Goal: Information Seeking & Learning: Check status

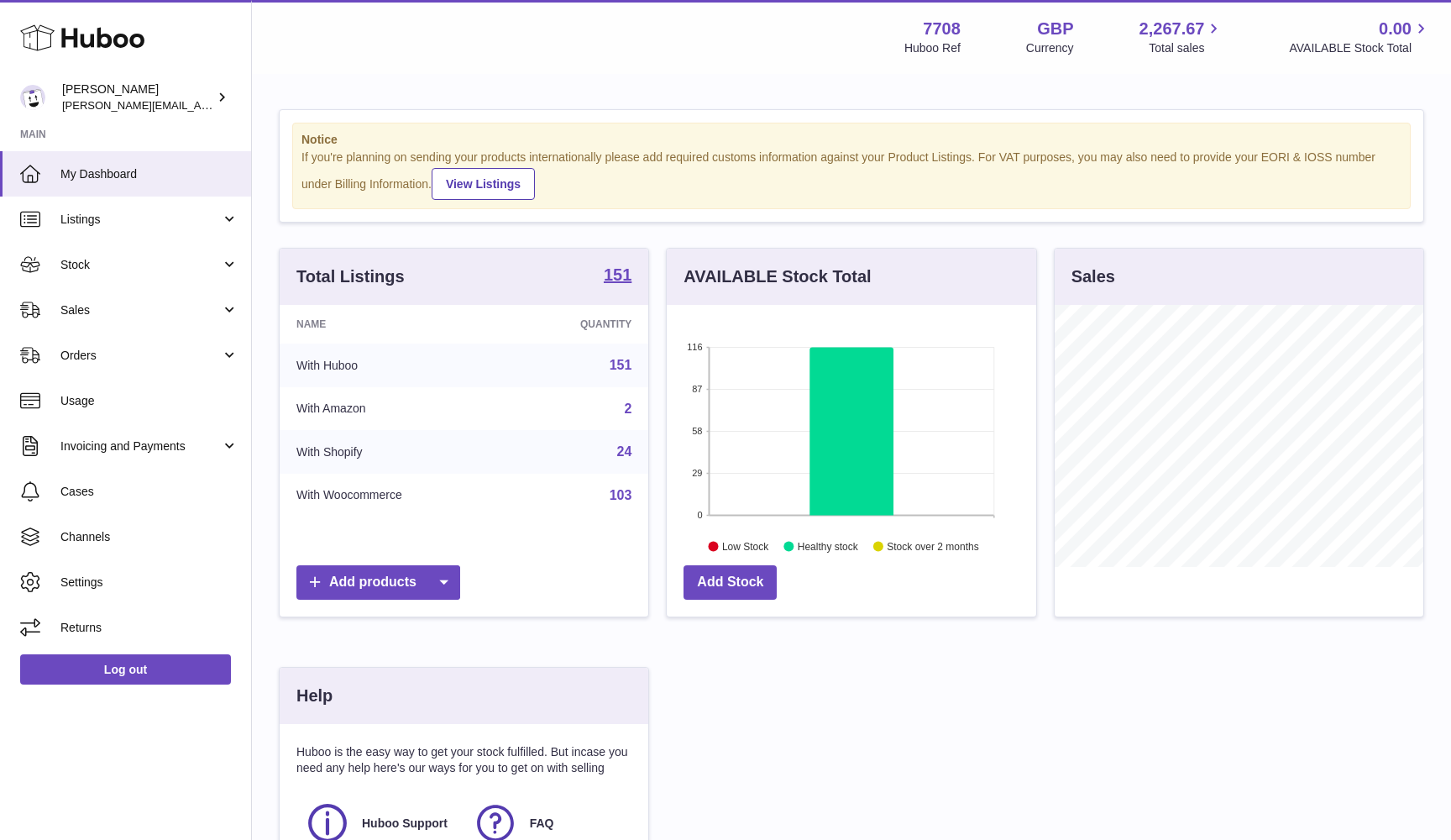
scroll to position [262, 370]
click at [151, 393] on span "Usage" at bounding box center [150, 401] width 178 height 16
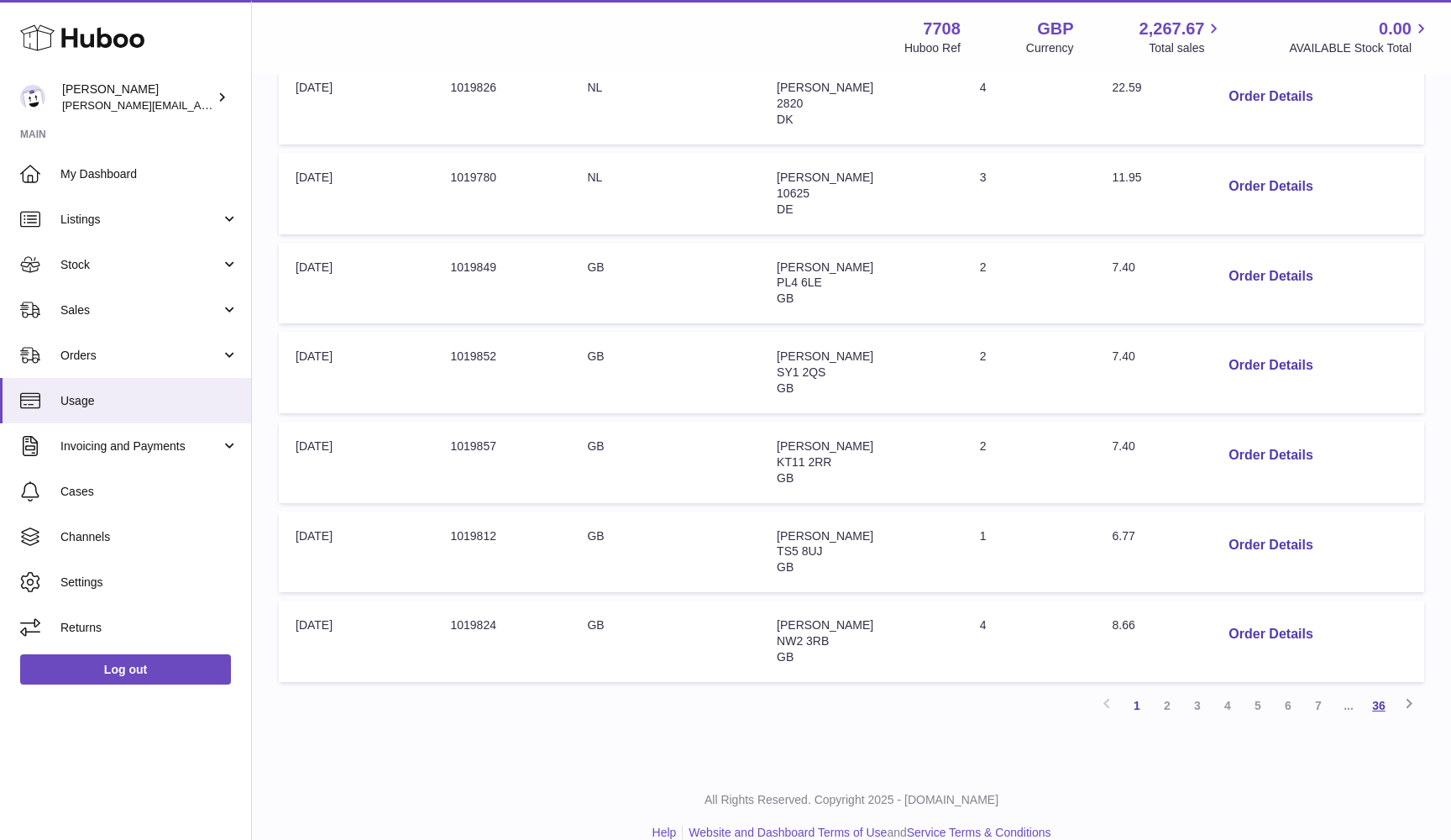
click at [1384, 690] on link "36" at bounding box center [1378, 705] width 30 height 30
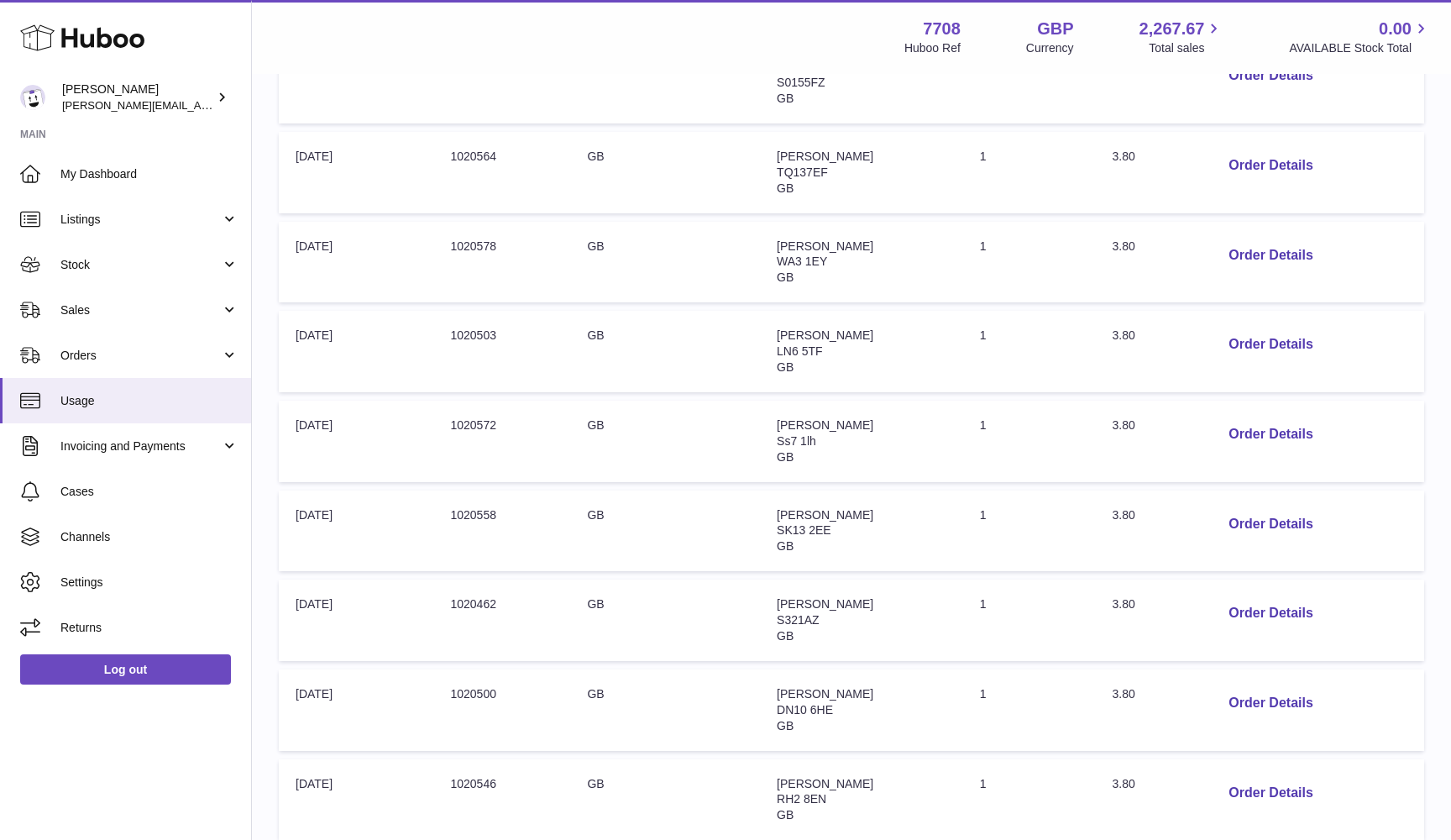
scroll to position [357, 0]
click at [1273, 779] on button "Order Details" at bounding box center [1270, 796] width 111 height 35
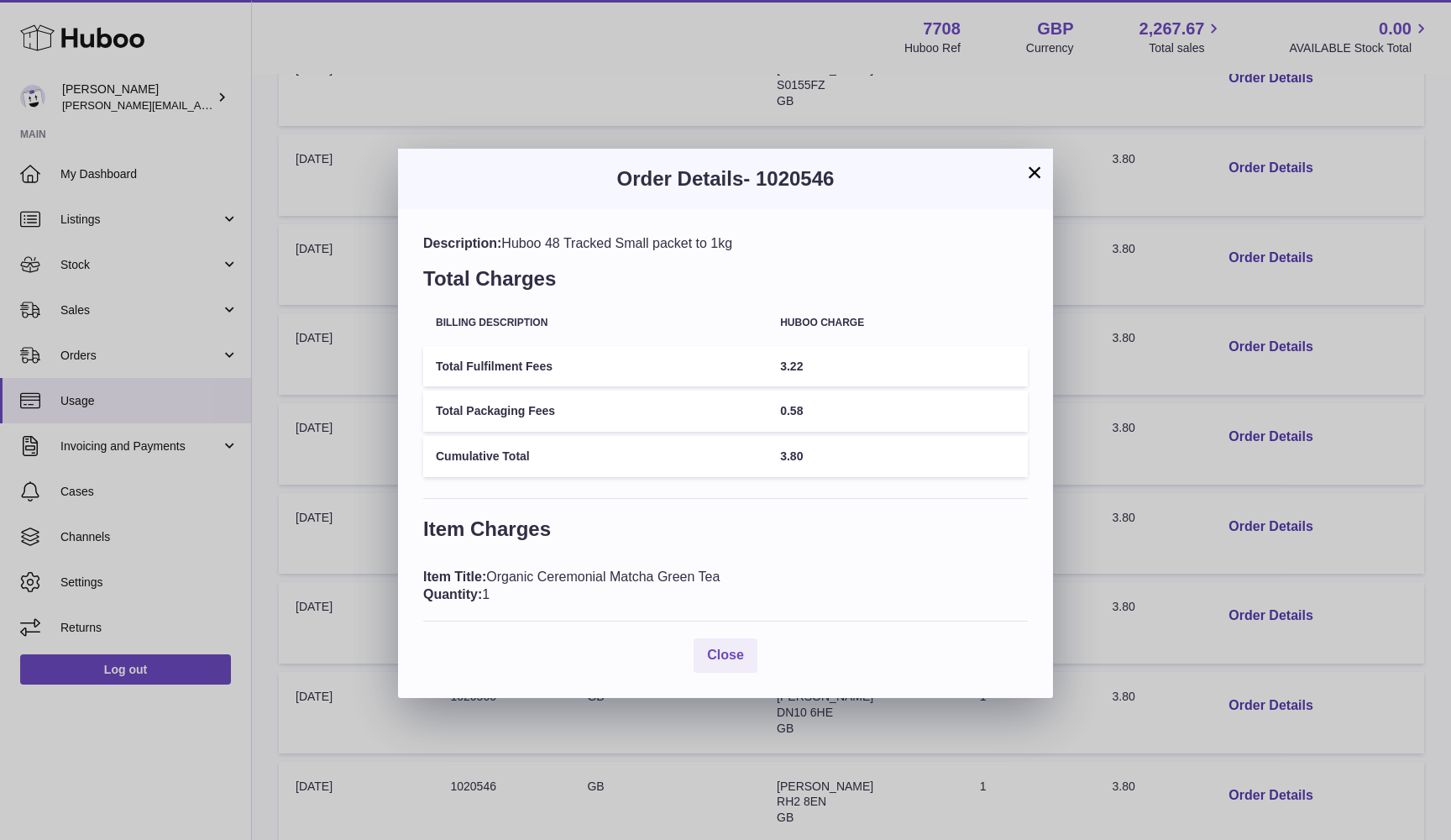
click at [1330, 587] on div "× Order Details - 1020546 Description: Huboo 48 Tracked Small packet to 1kg Tot…" at bounding box center [725, 420] width 1451 height 840
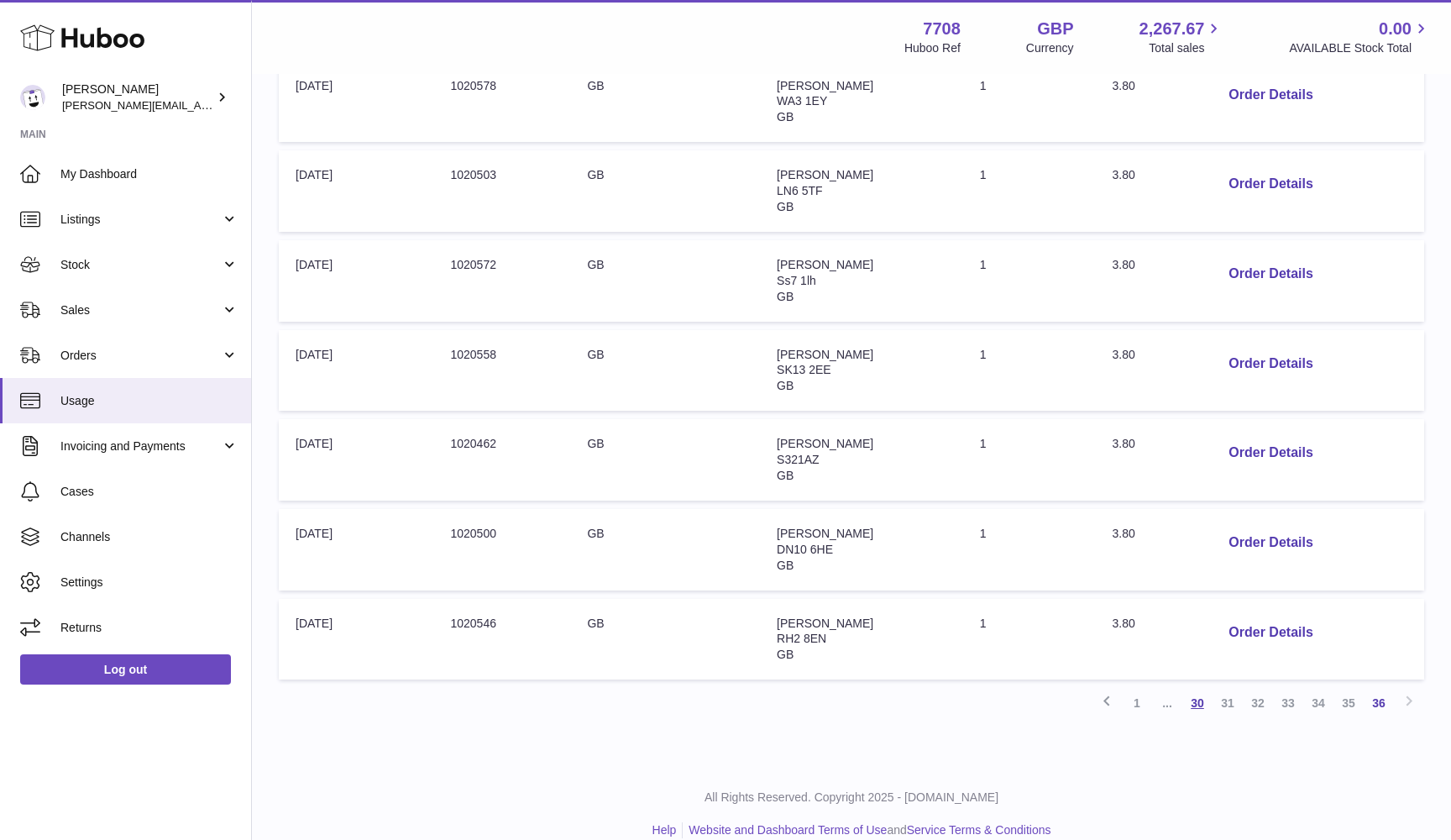
click at [1198, 688] on link "30" at bounding box center [1197, 703] width 30 height 30
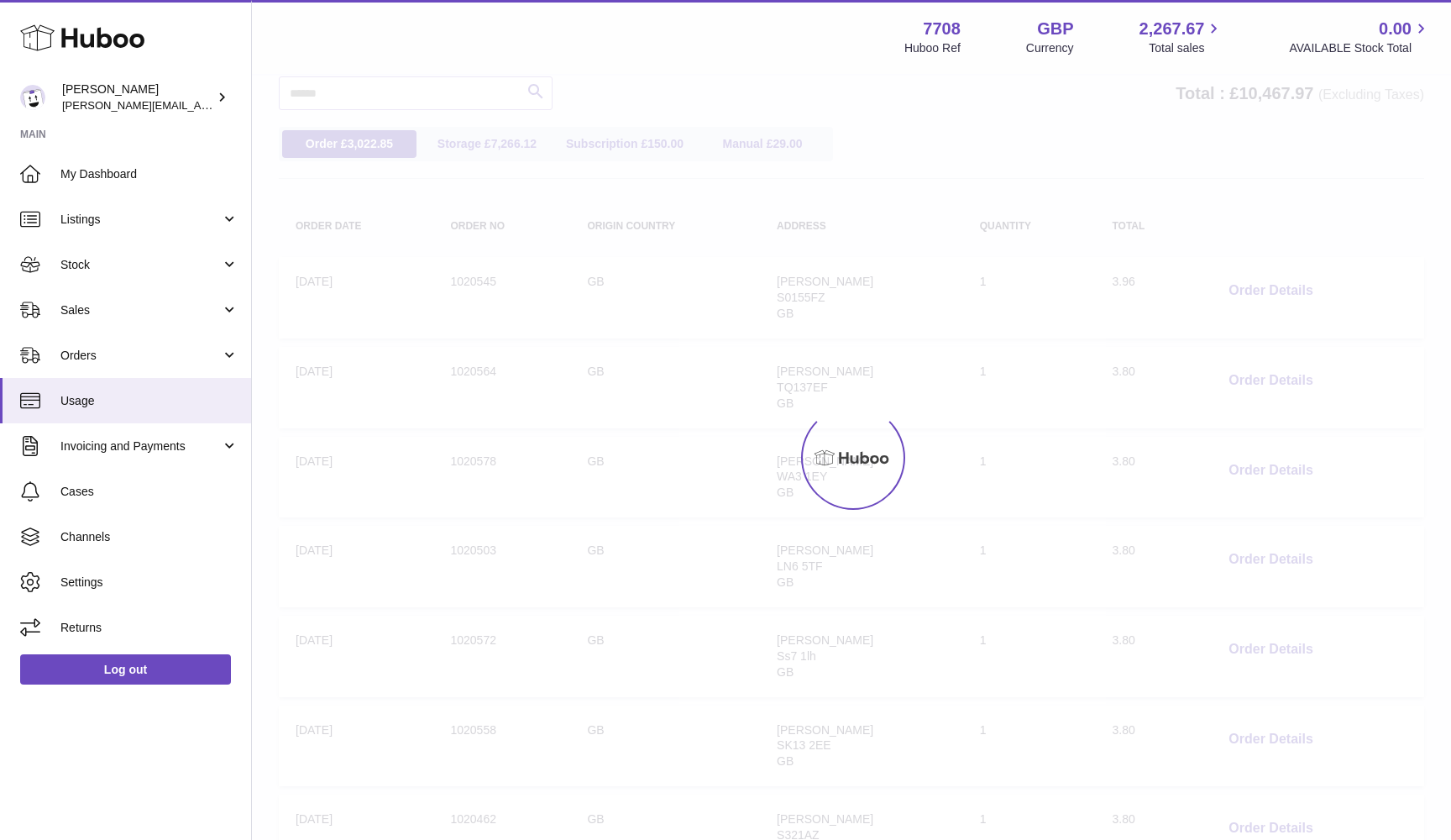
scroll to position [75, 0]
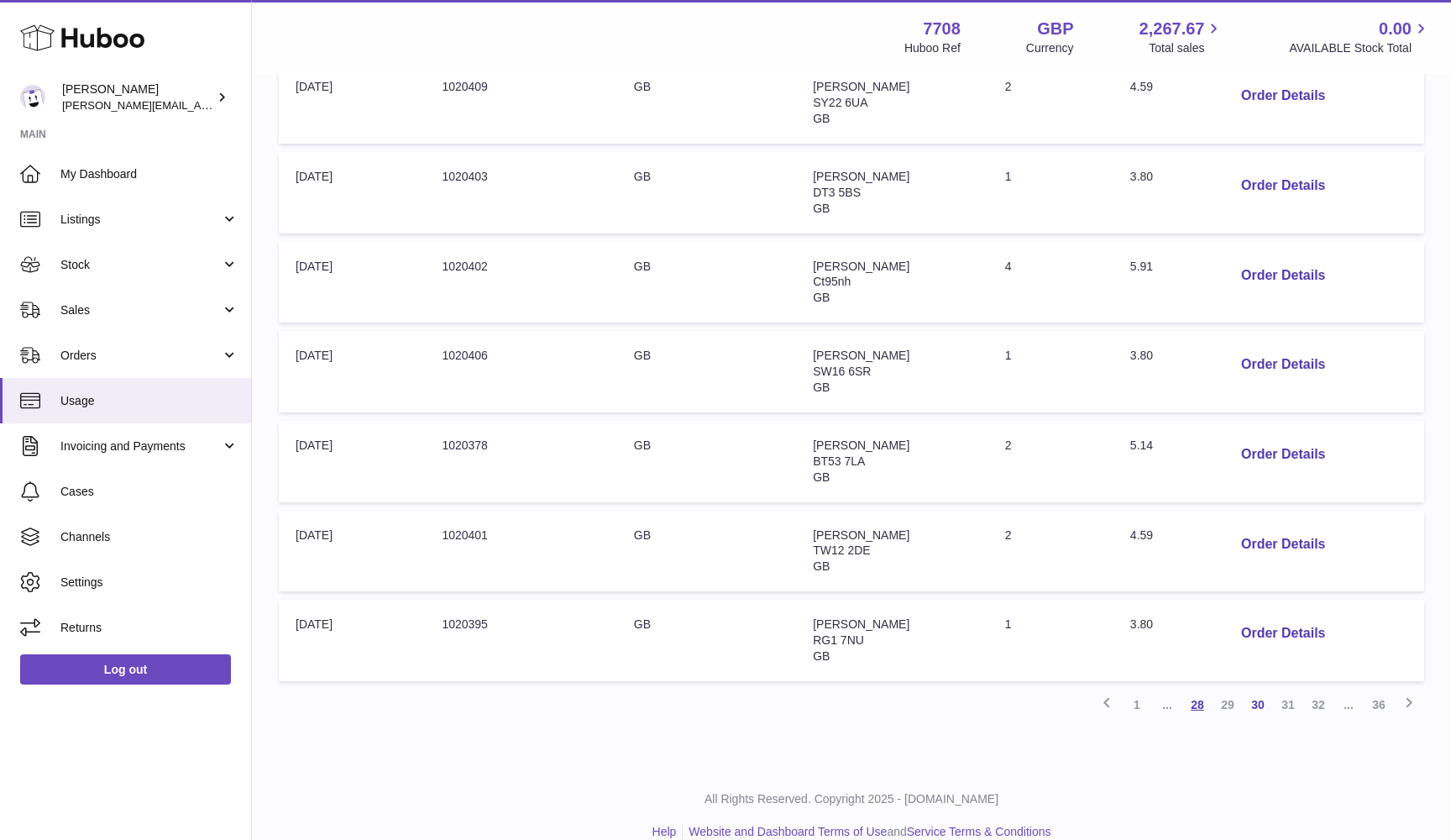
click at [1198, 690] on link "28" at bounding box center [1197, 704] width 30 height 30
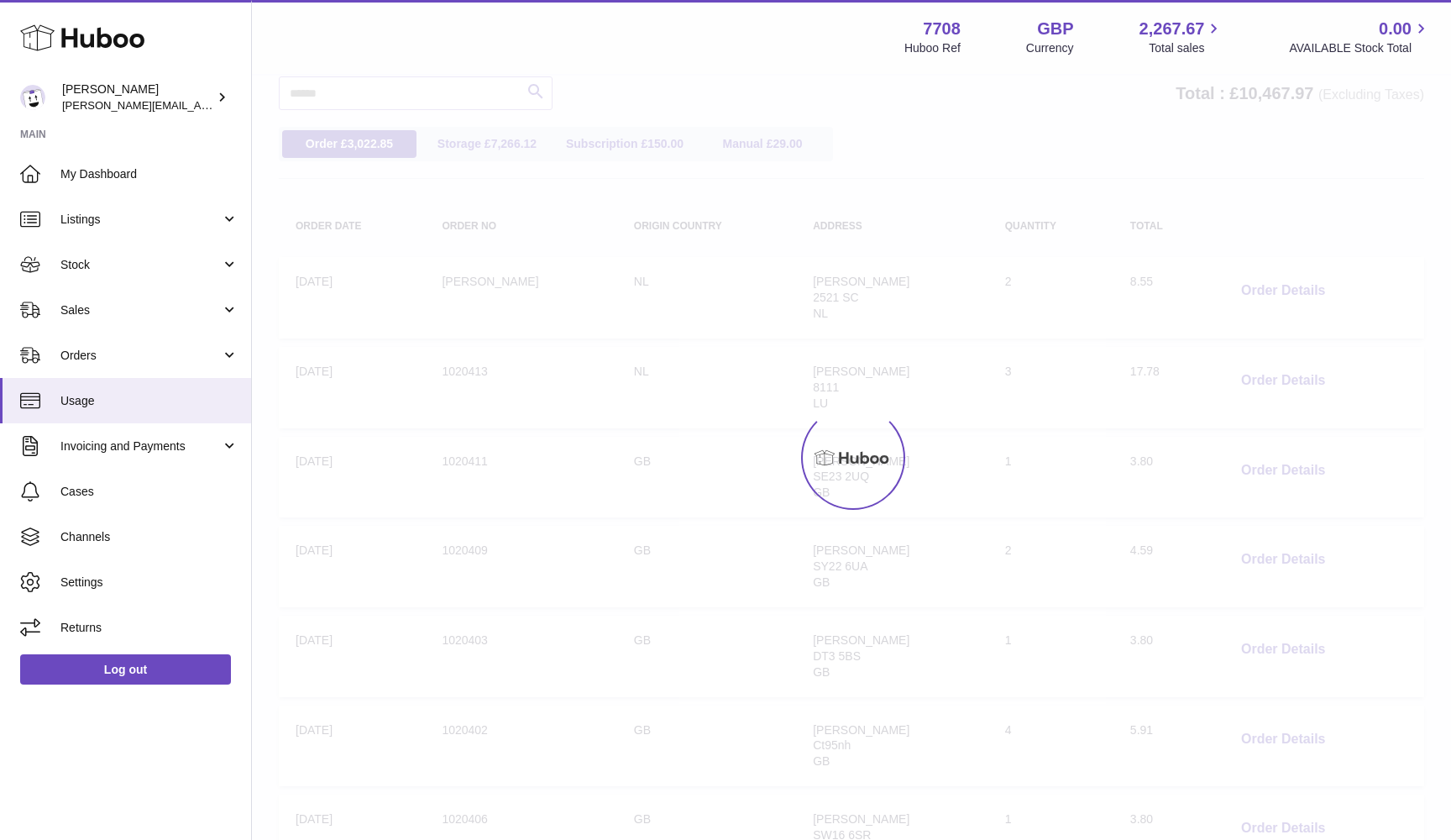
scroll to position [75, 0]
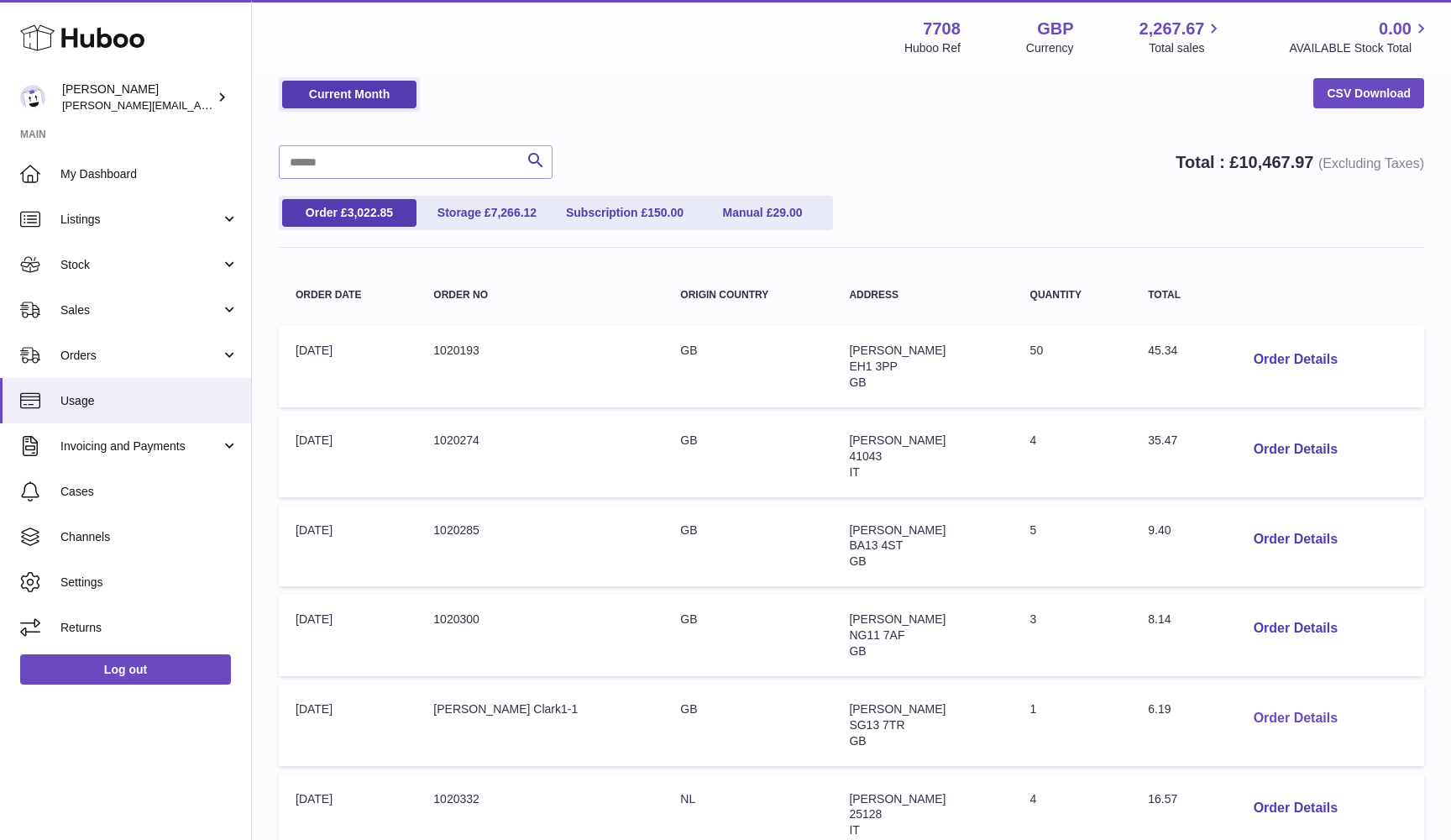
click at [1263, 706] on button "Order Details" at bounding box center [1295, 718] width 111 height 35
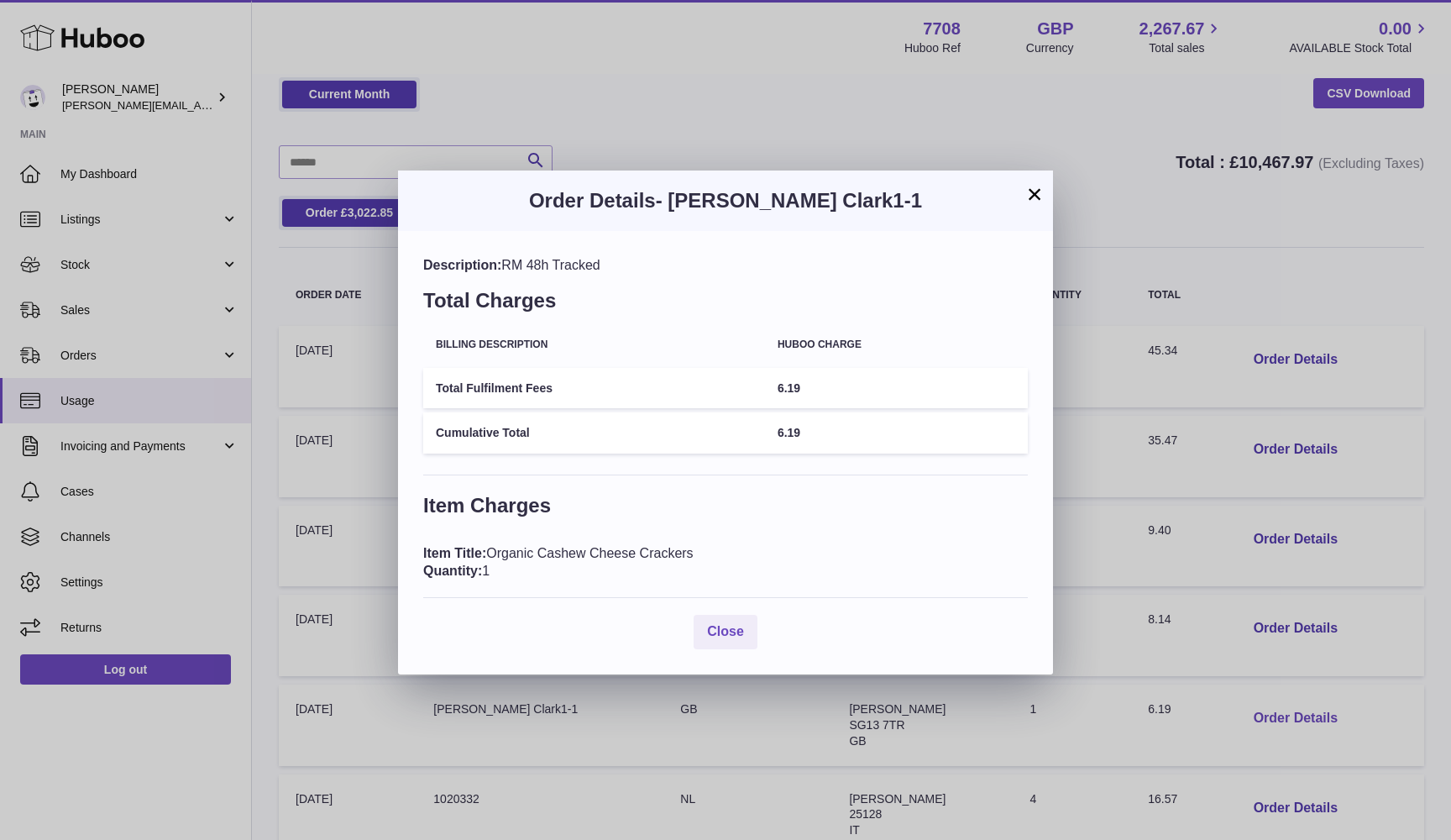
click at [1263, 706] on div "× Order Details - Daniel Clark1-1 Description: RM 48h Tracked Total Charges Bil…" at bounding box center [725, 420] width 1451 height 840
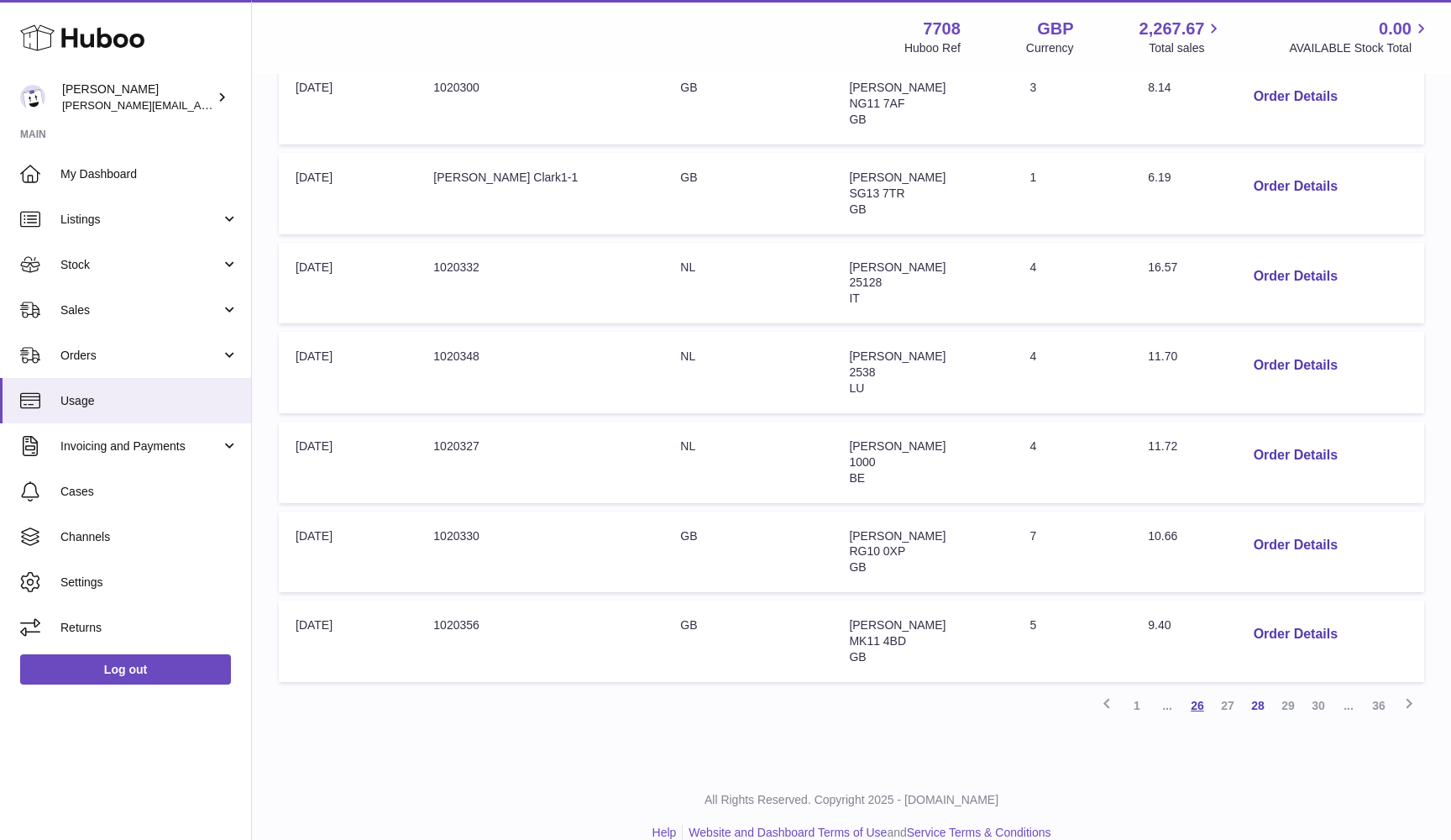
click at [1200, 690] on link "26" at bounding box center [1197, 705] width 30 height 30
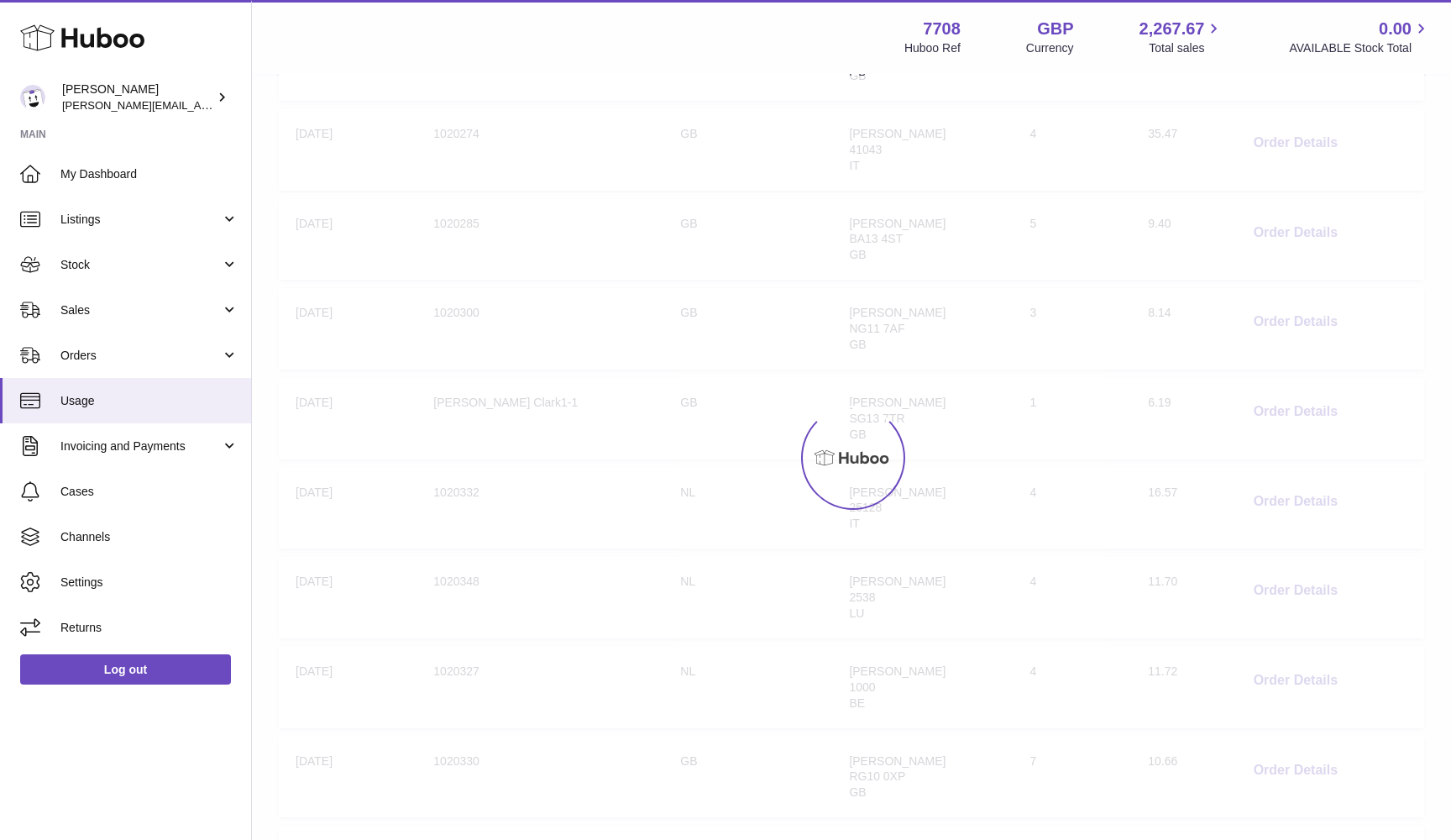
scroll to position [75, 0]
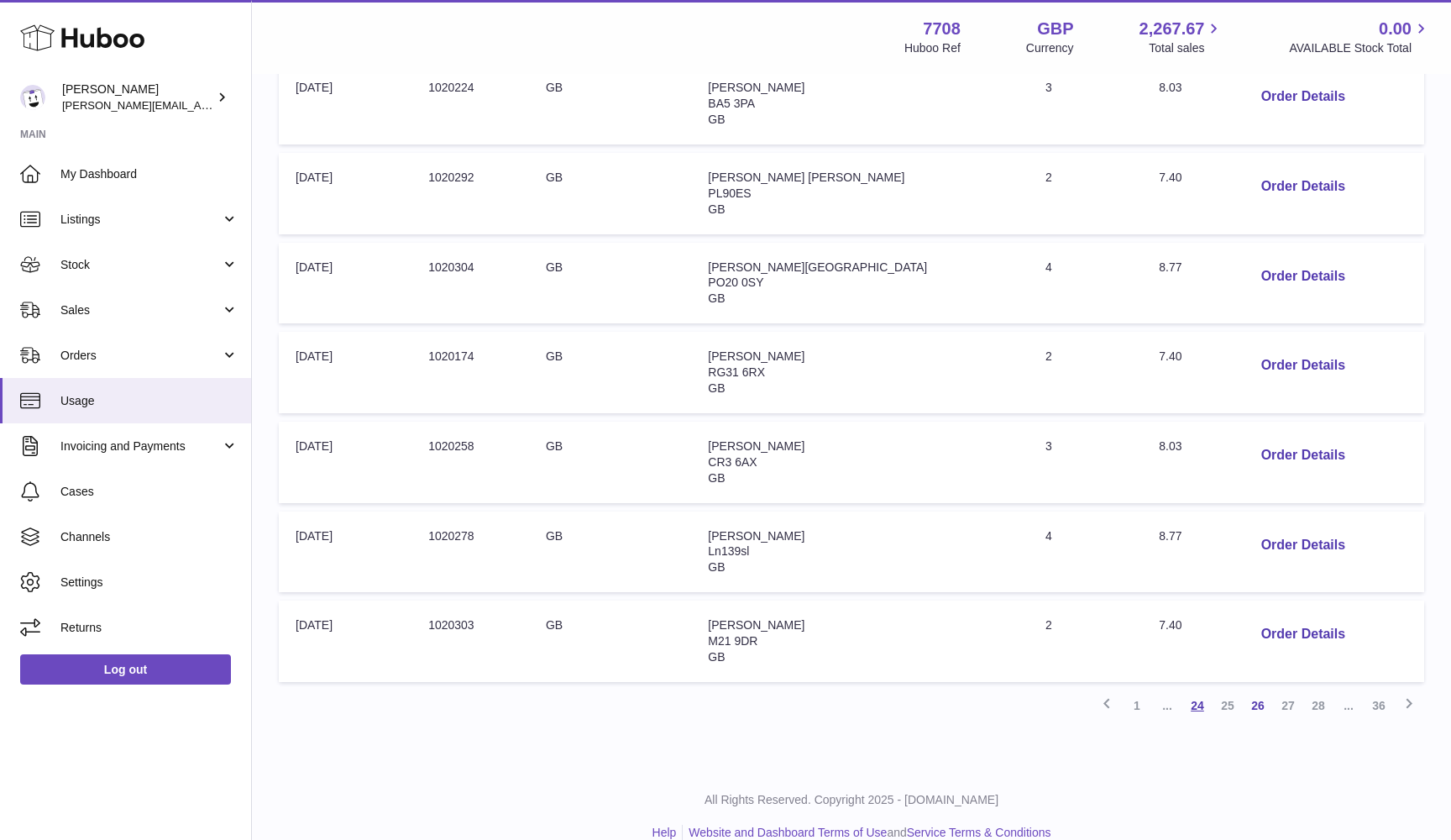
click at [1192, 690] on link "24" at bounding box center [1197, 705] width 30 height 30
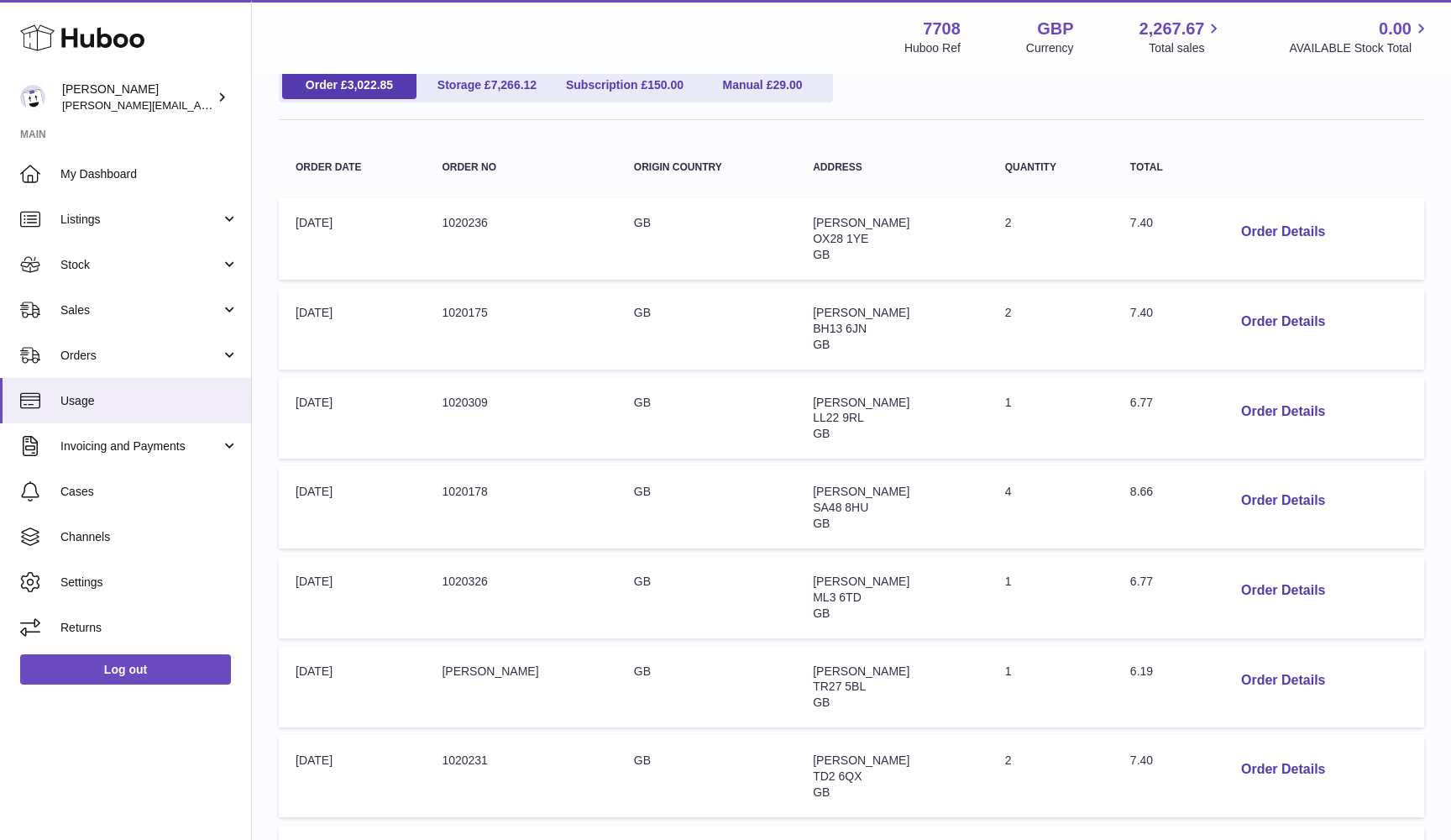
scroll to position [438, 1]
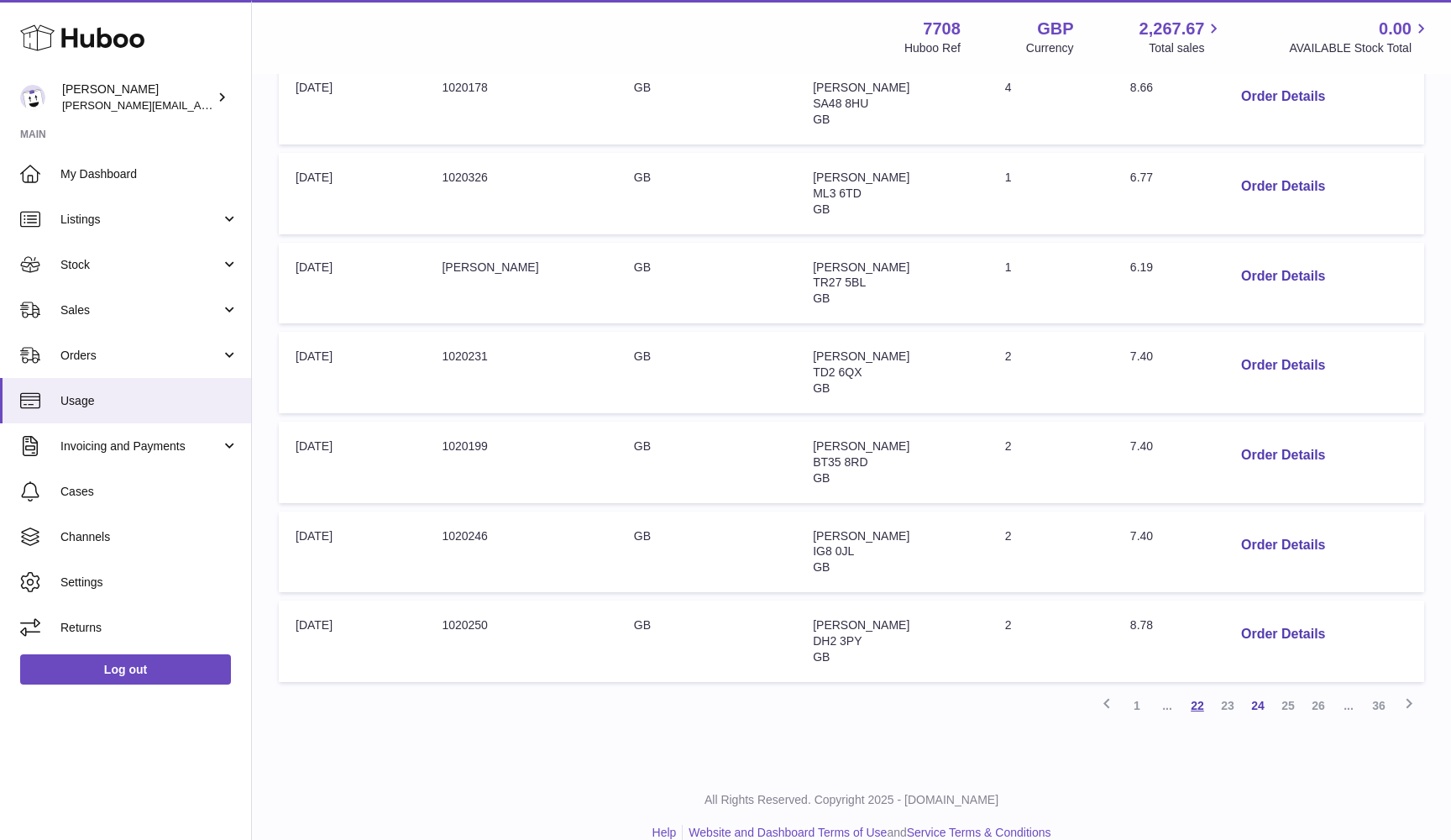
click at [1192, 690] on link "22" at bounding box center [1197, 705] width 30 height 30
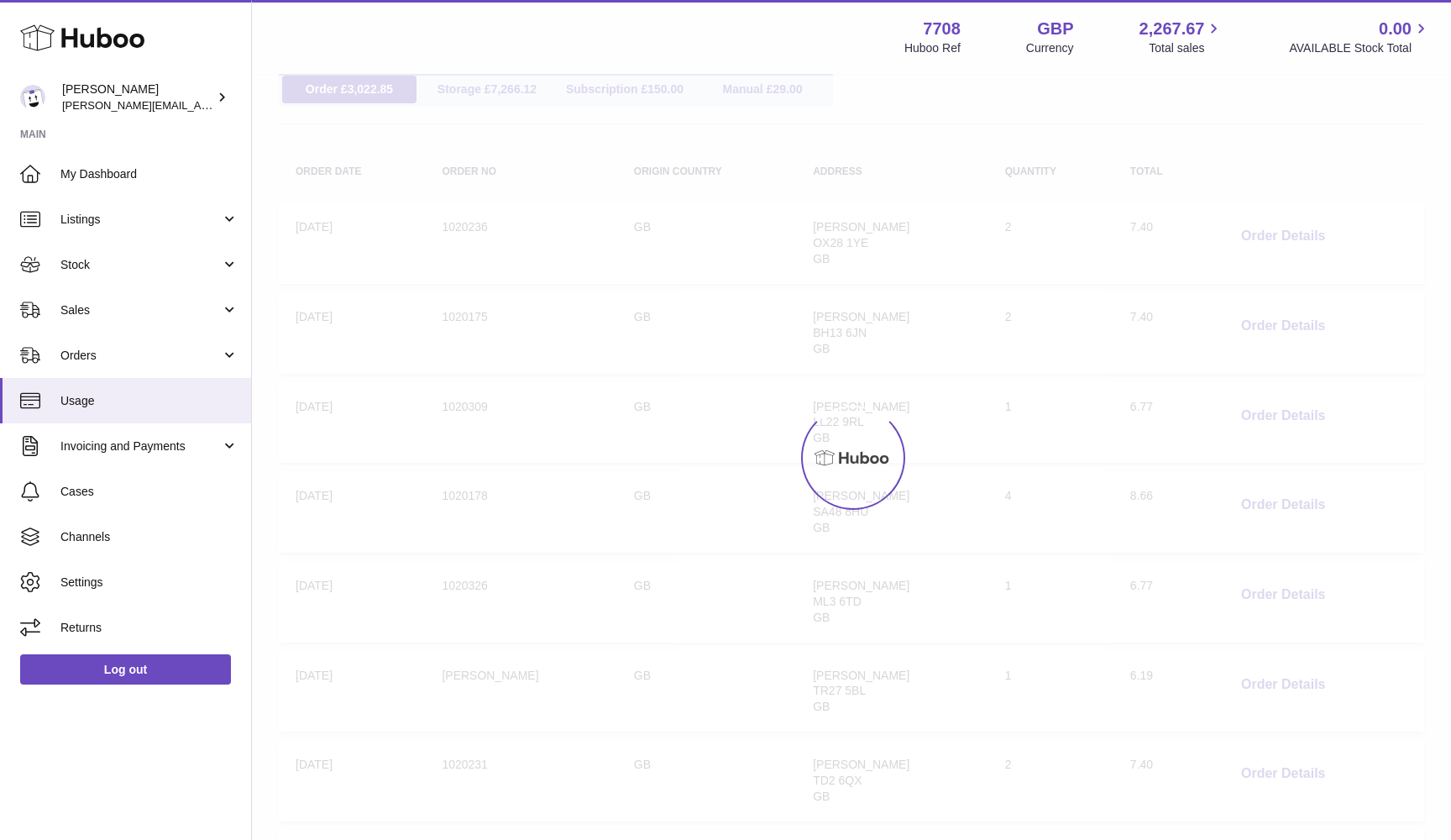
scroll to position [75, 0]
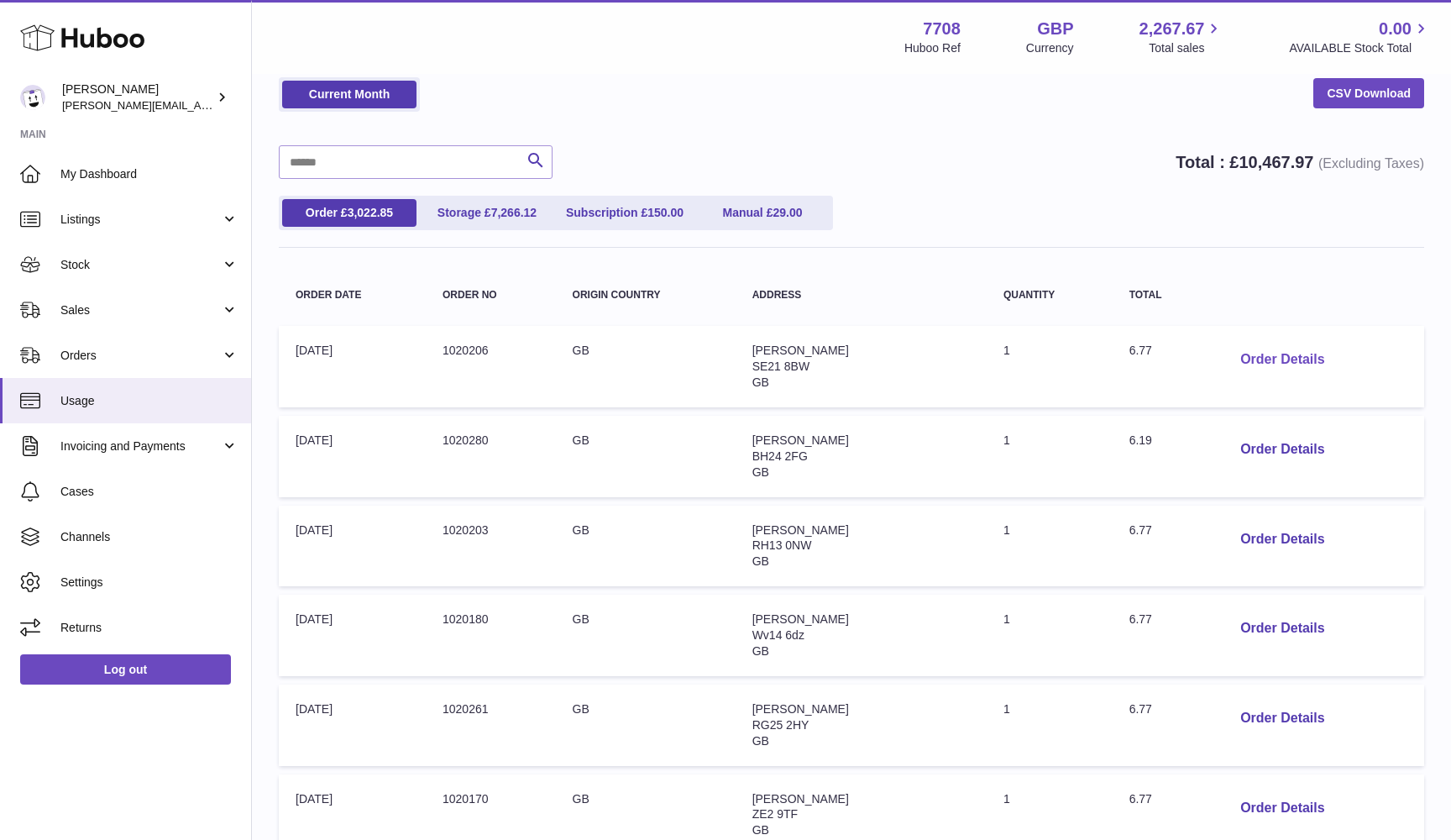
click at [1231, 361] on button "Order Details" at bounding box center [1282, 360] width 111 height 35
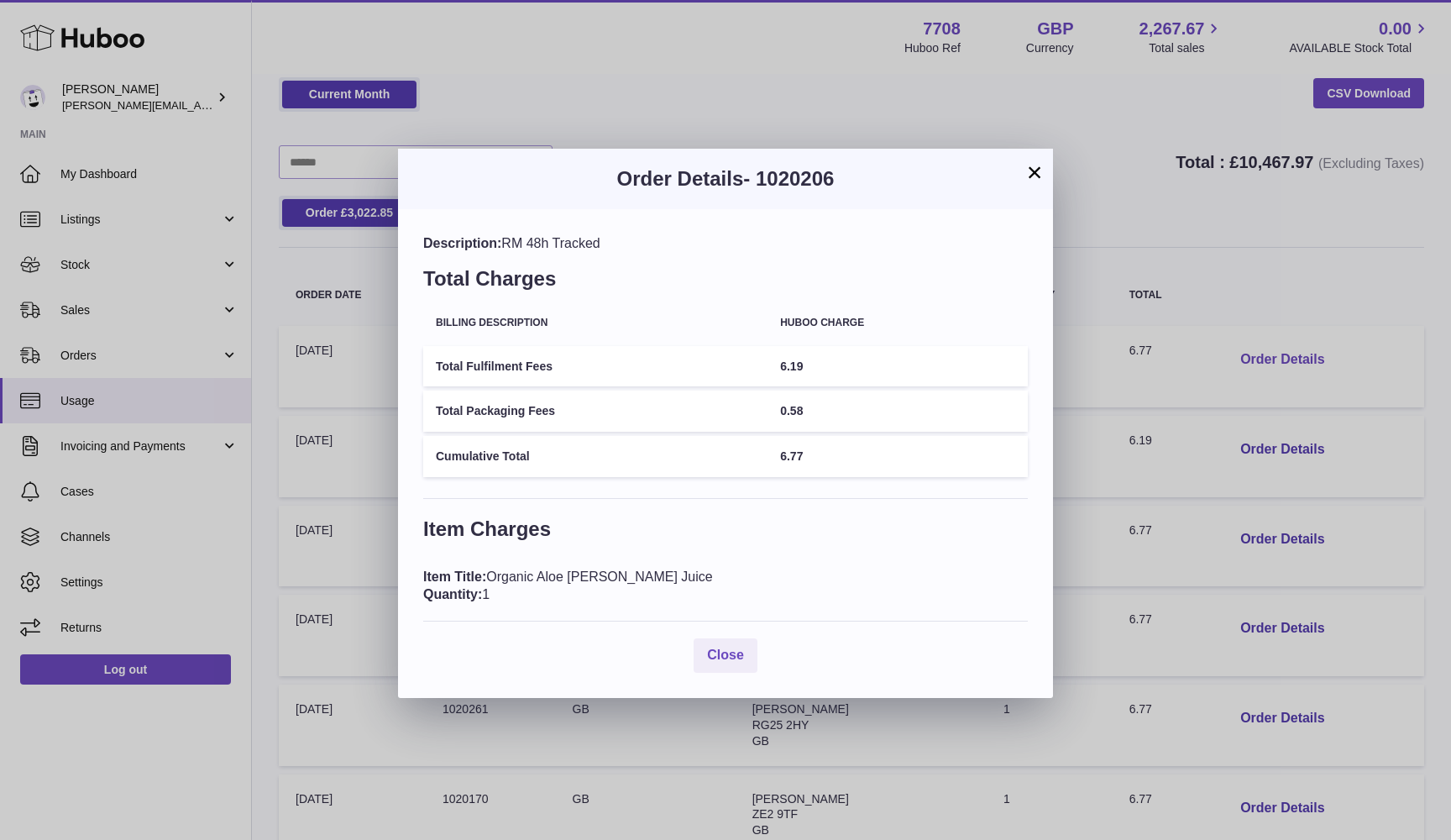
click at [1231, 361] on div "× Order Details - 1020206 Description: RM 48h Tracked Total Charges Billing Des…" at bounding box center [725, 420] width 1451 height 840
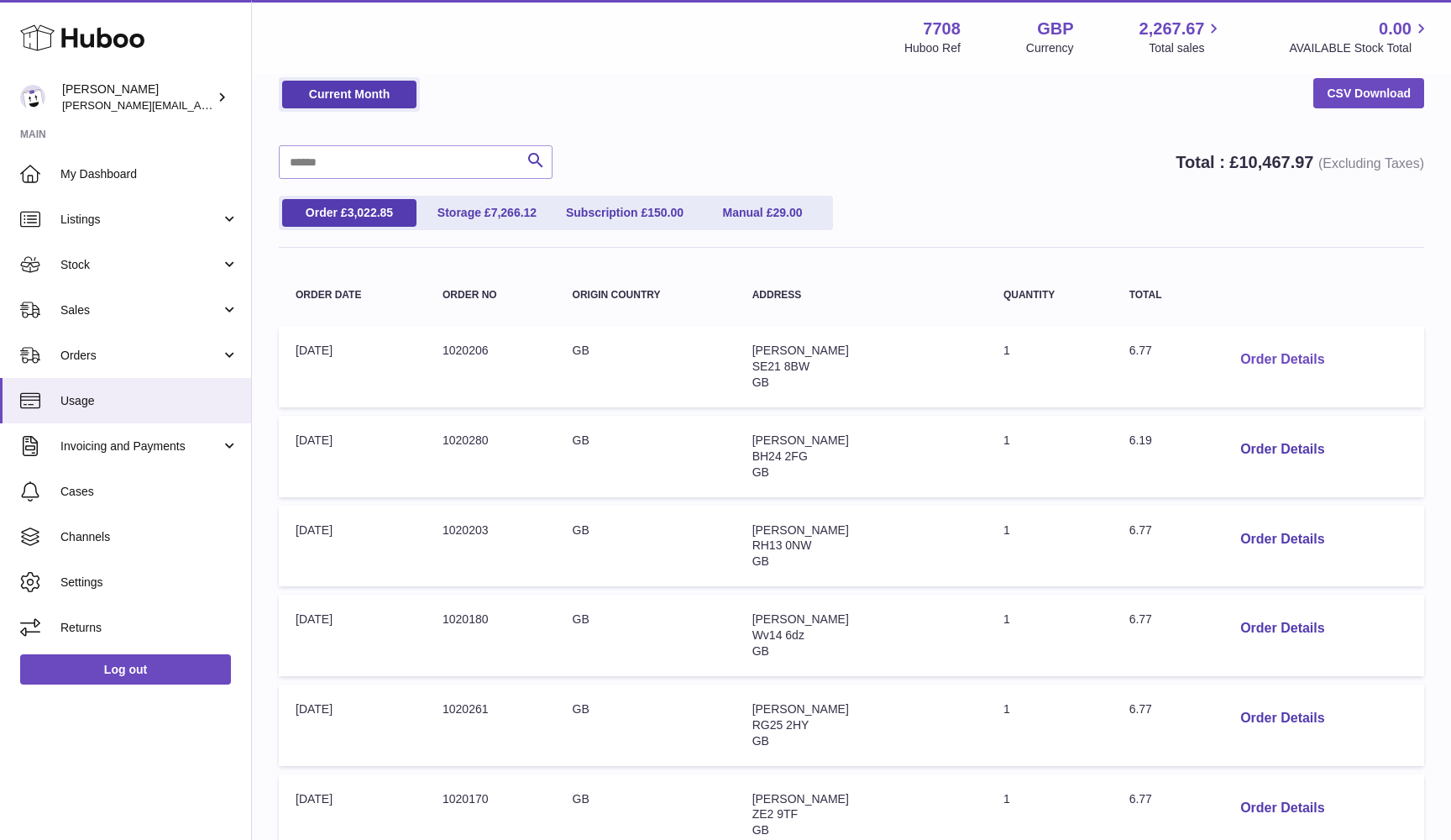
click at [1231, 361] on button "Order Details" at bounding box center [1282, 360] width 111 height 35
click at [1257, 421] on div at bounding box center [725, 420] width 1451 height 840
click at [1248, 444] on button "Order Details" at bounding box center [1282, 449] width 111 height 35
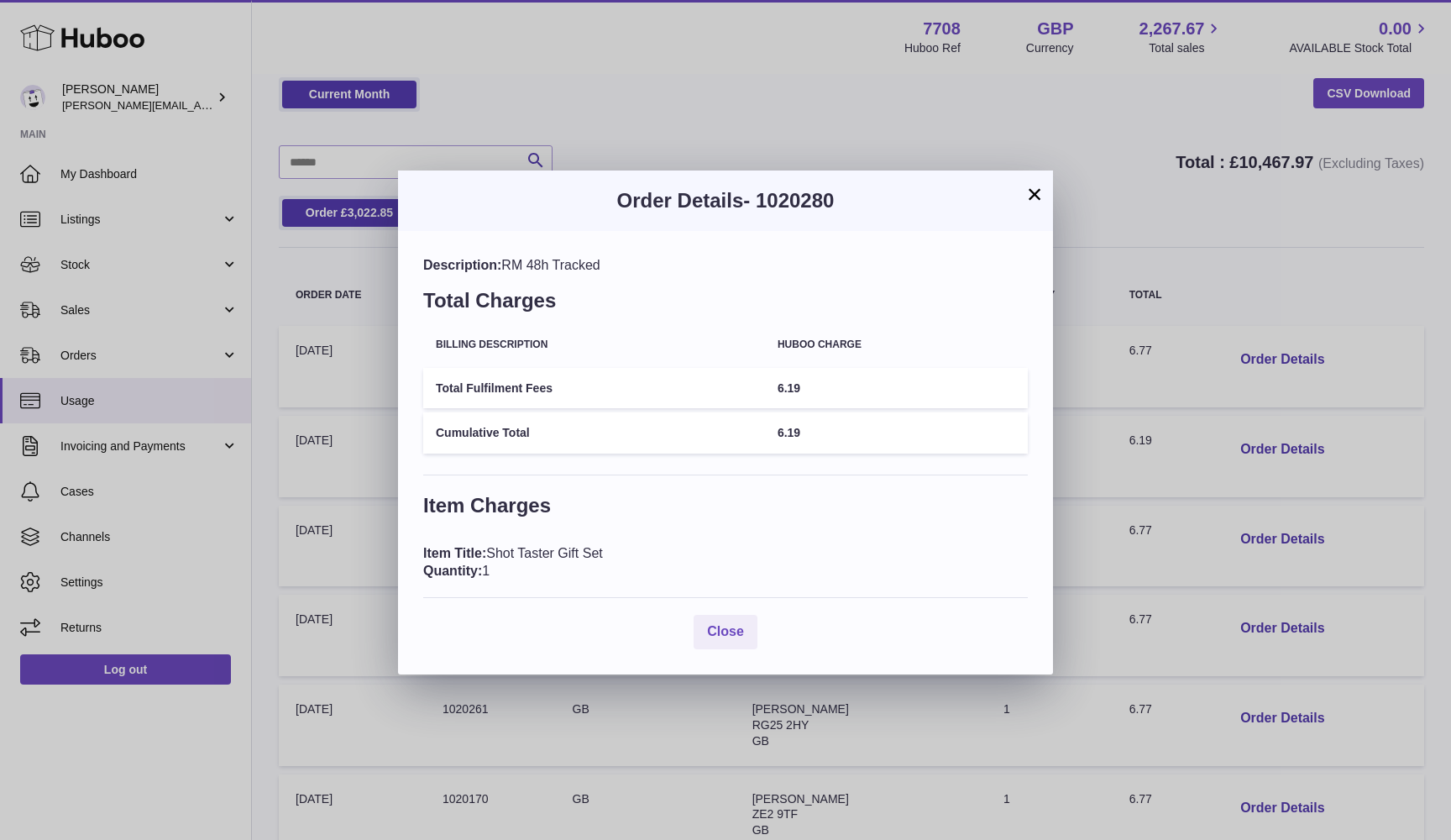
click at [1248, 443] on div "× Order Details - 1020280 Description: RM 48h Tracked Total Charges Billing Des…" at bounding box center [725, 420] width 1451 height 840
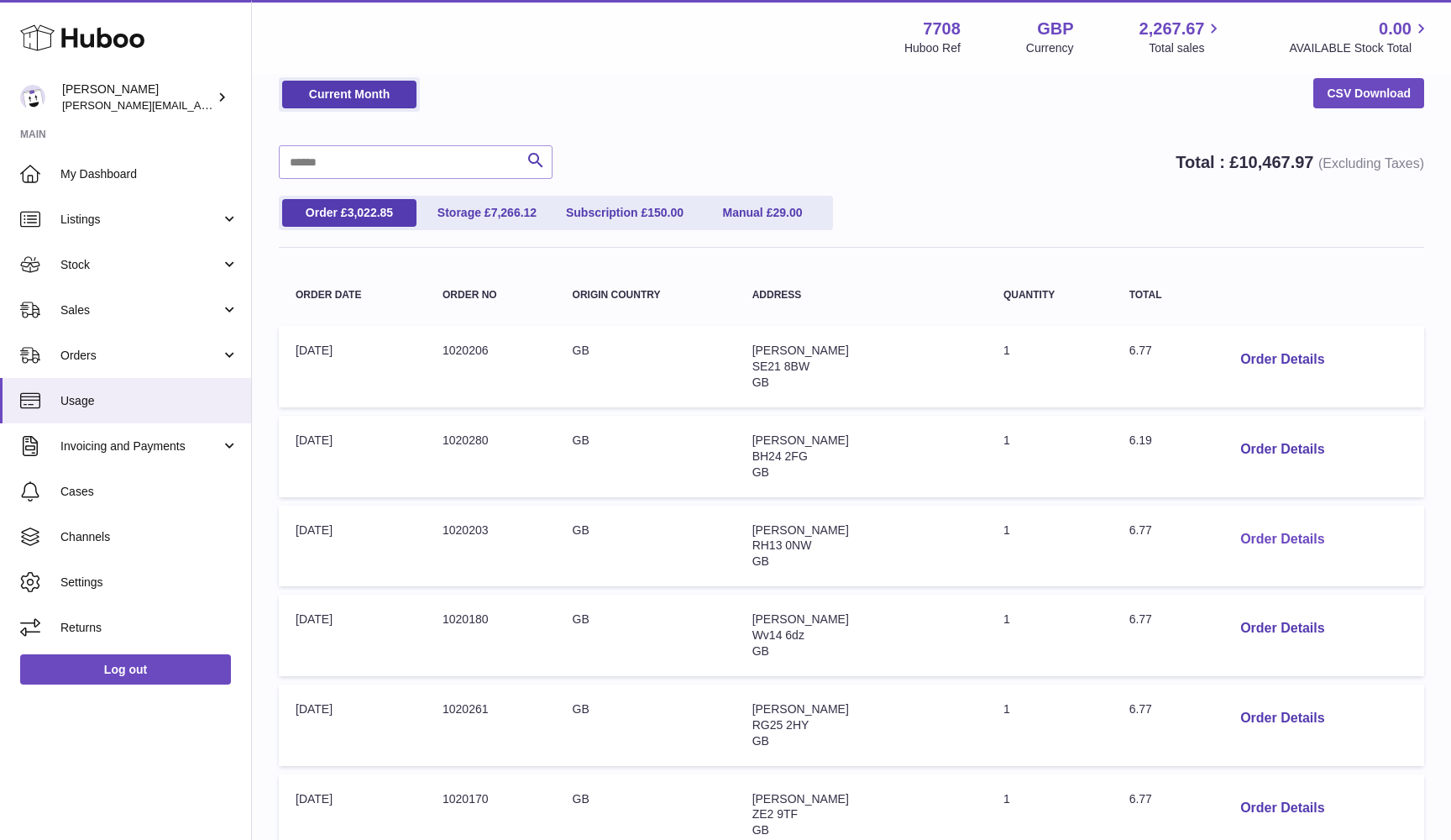
click at [1240, 538] on button "Order Details" at bounding box center [1282, 539] width 111 height 35
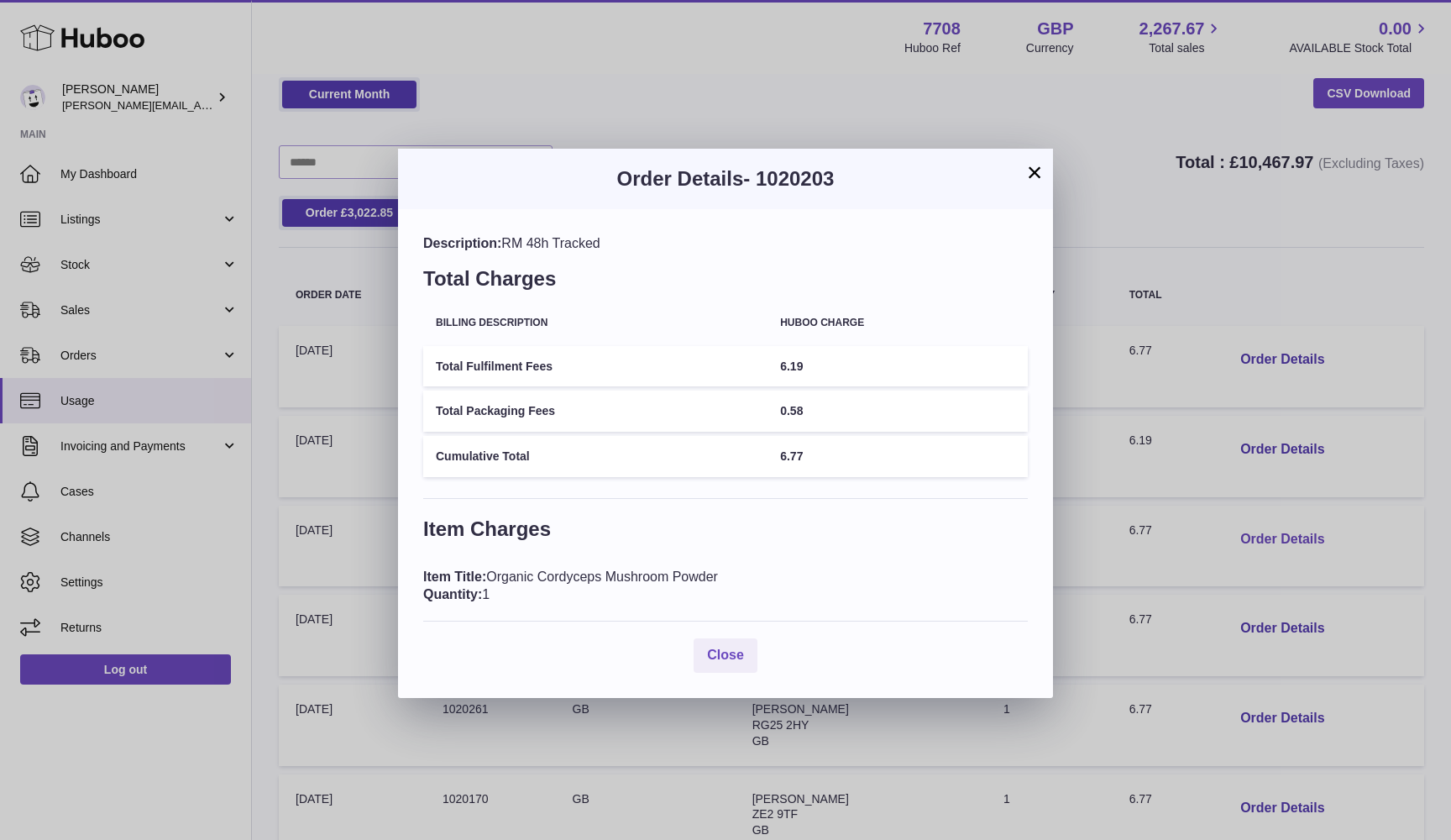
click at [1240, 538] on div "× Order Details - 1020203 Description: RM 48h Tracked Total Charges Billing Des…" at bounding box center [725, 420] width 1451 height 840
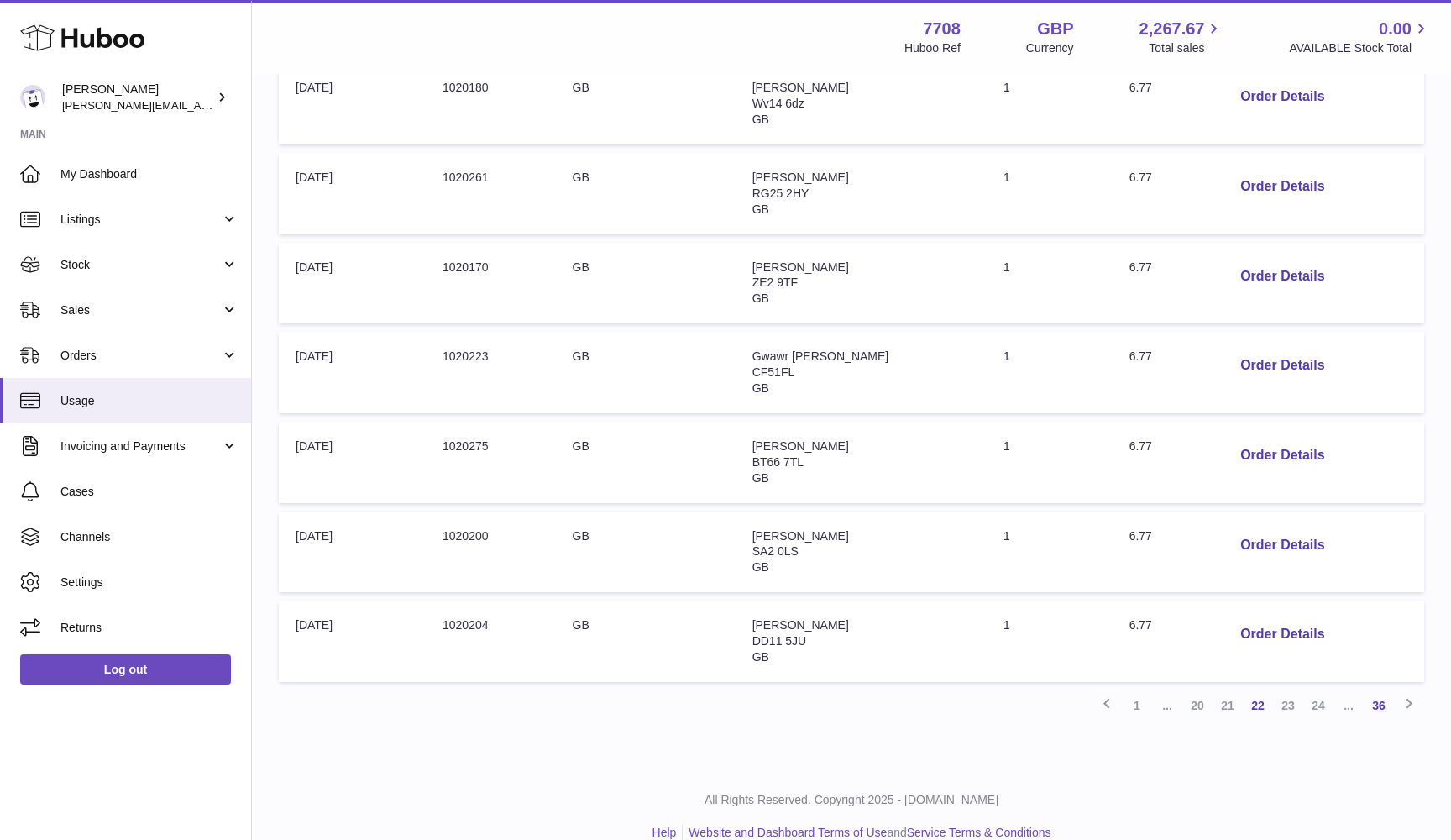
click at [1383, 690] on link "36" at bounding box center [1378, 705] width 30 height 30
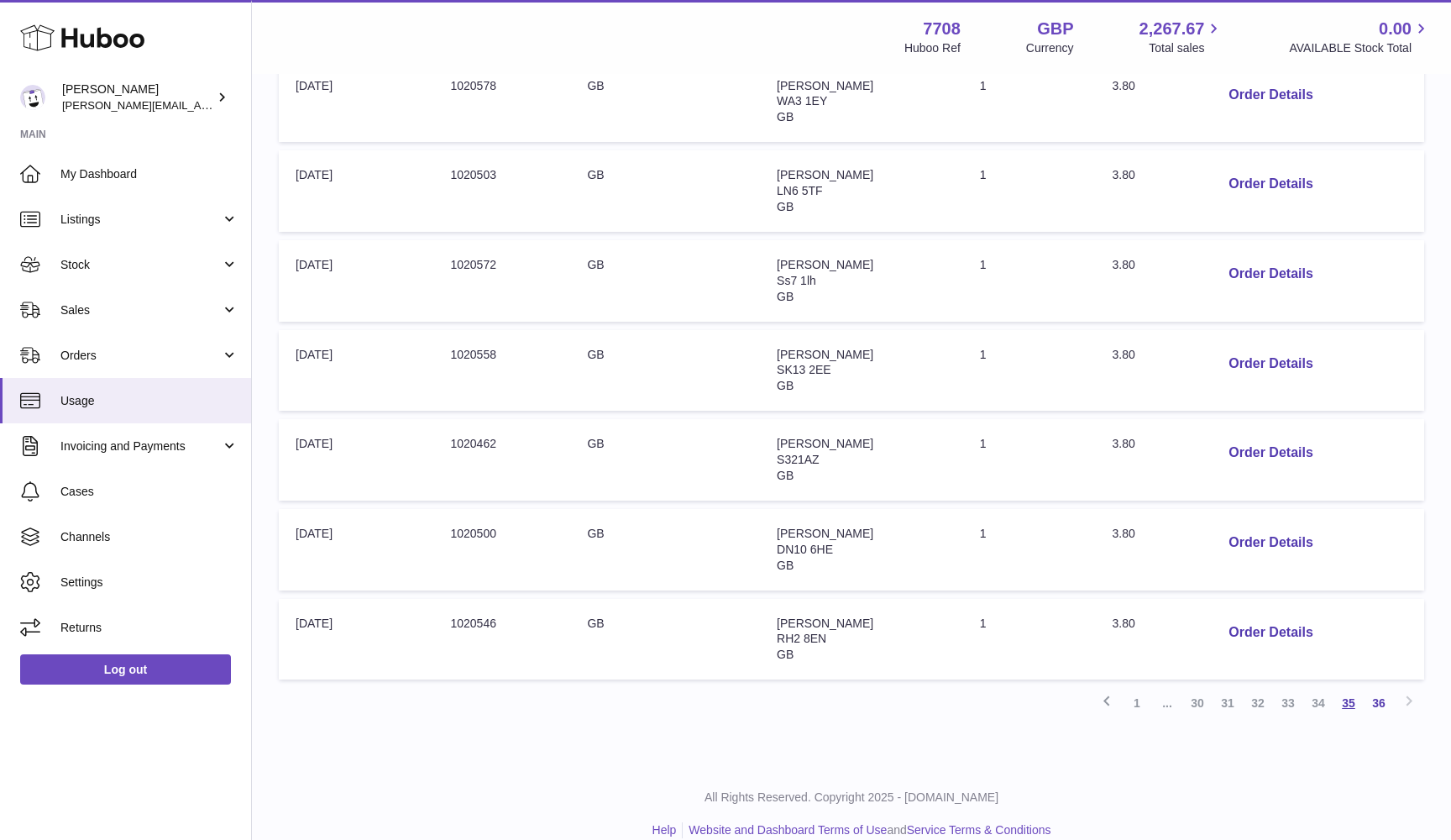
click at [1351, 688] on link "35" at bounding box center [1348, 703] width 30 height 30
click at [1317, 690] on link "34" at bounding box center [1318, 705] width 30 height 30
click at [1346, 690] on link "35" at bounding box center [1348, 705] width 30 height 30
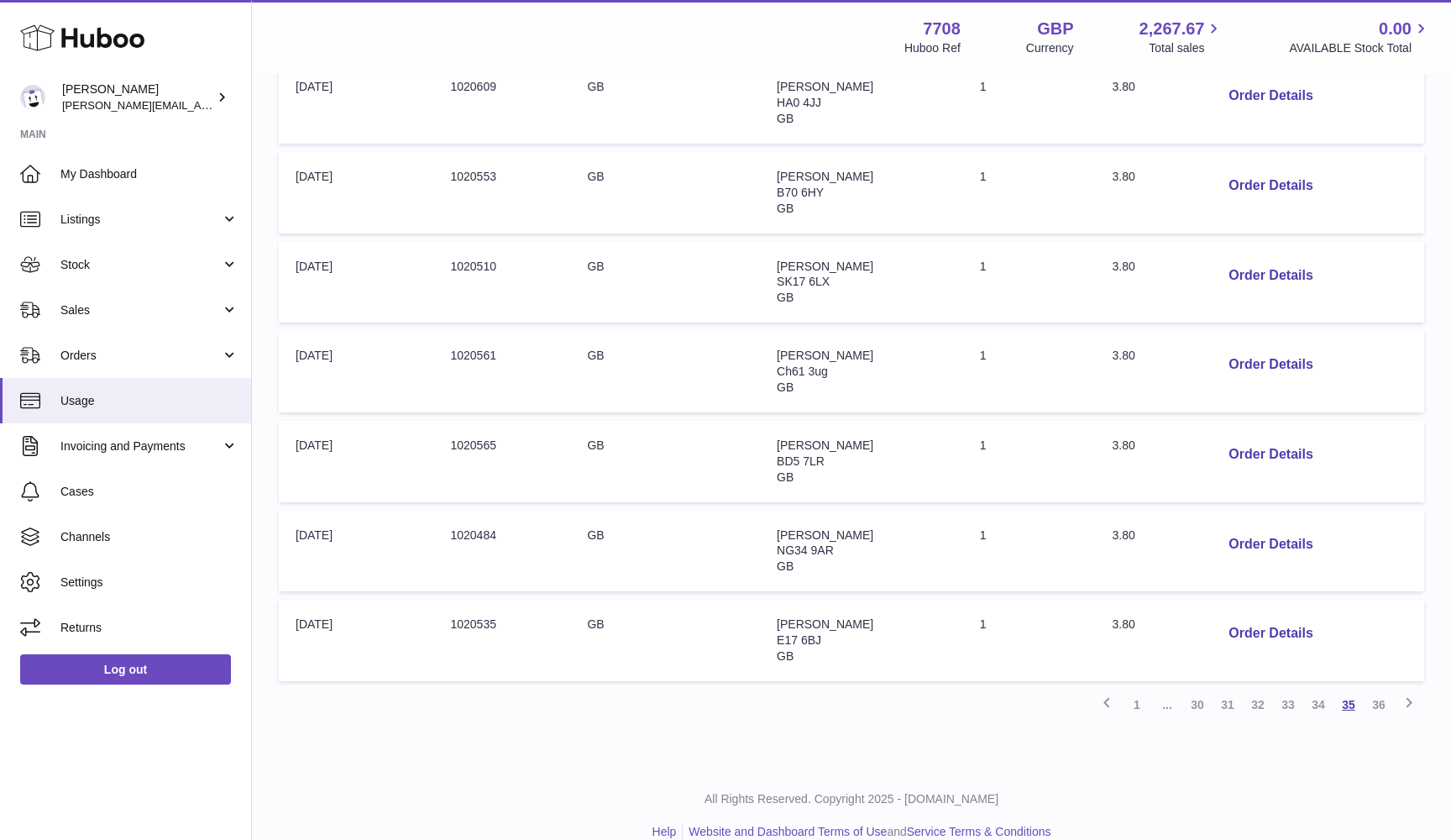
scroll to position [607, 0]
click at [1297, 268] on button "Order Details" at bounding box center [1270, 277] width 111 height 35
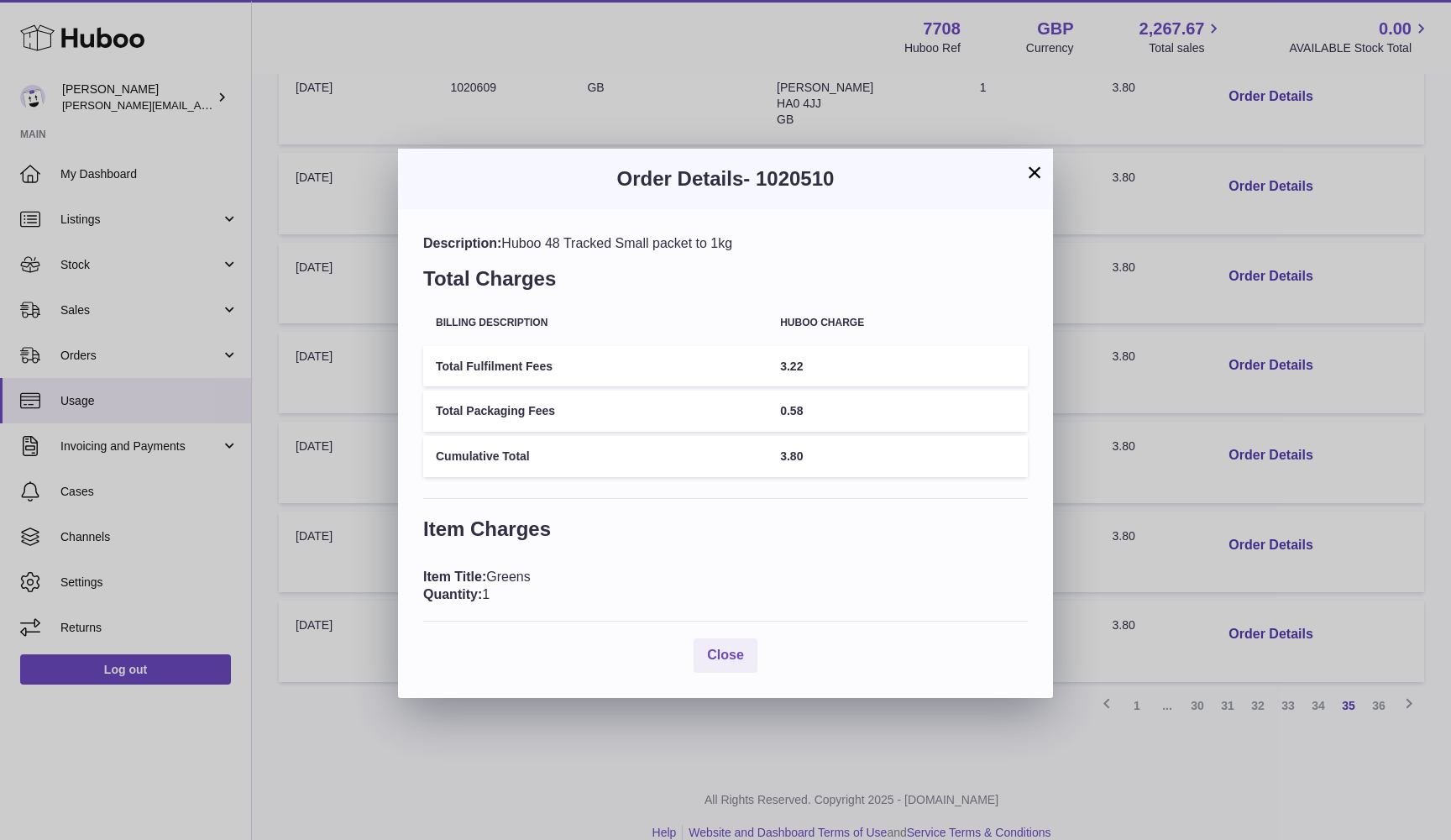
click at [1260, 341] on div "× Order Details - 1020510 Description: Huboo 48 Tracked Small packet to 1kg Tot…" at bounding box center [725, 420] width 1451 height 840
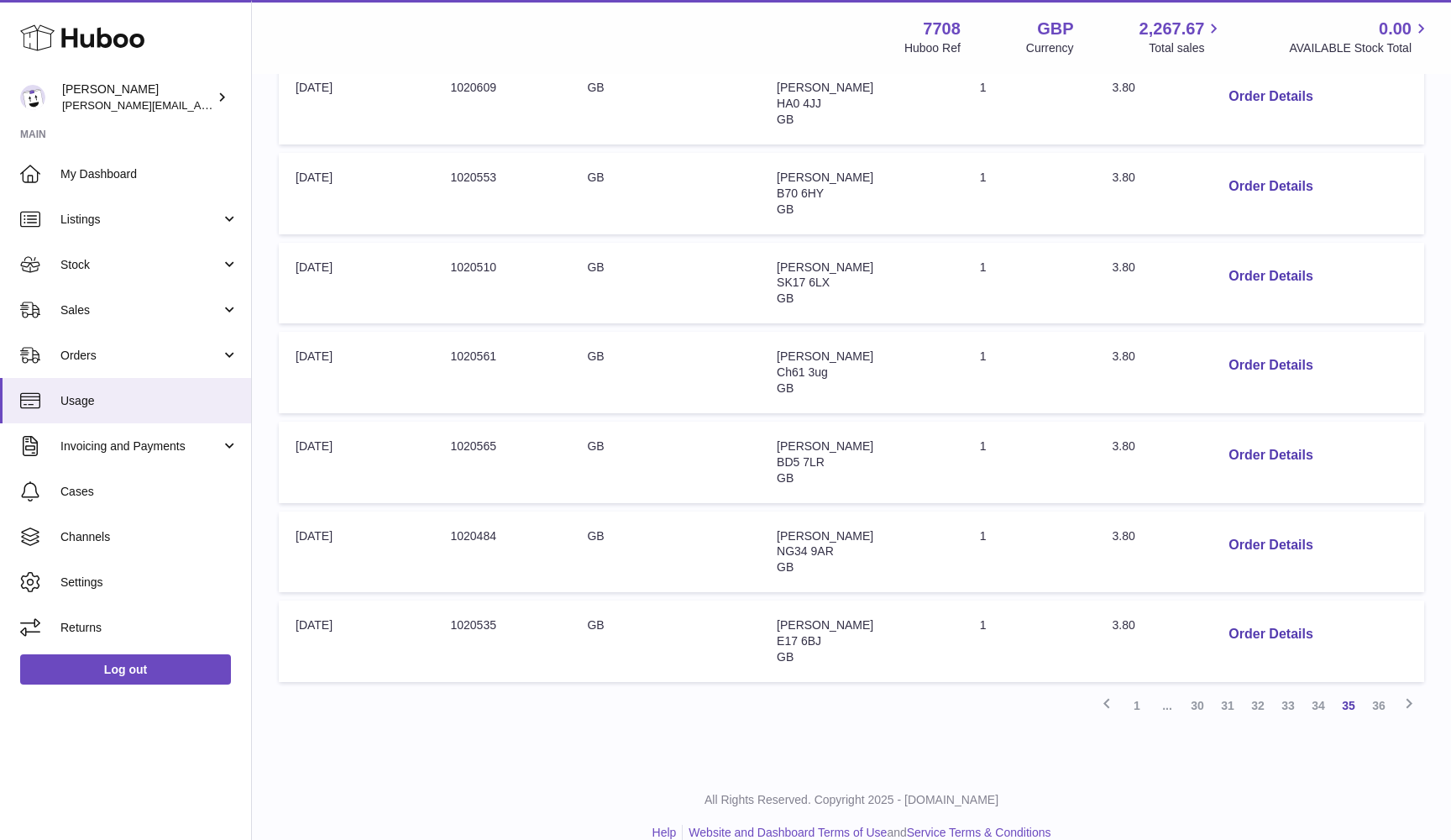
drag, startPoint x: 1256, startPoint y: 89, endPoint x: 1330, endPoint y: 111, distance: 77.2
click at [1330, 111] on td "Order Details" at bounding box center [1311, 104] width 226 height 81
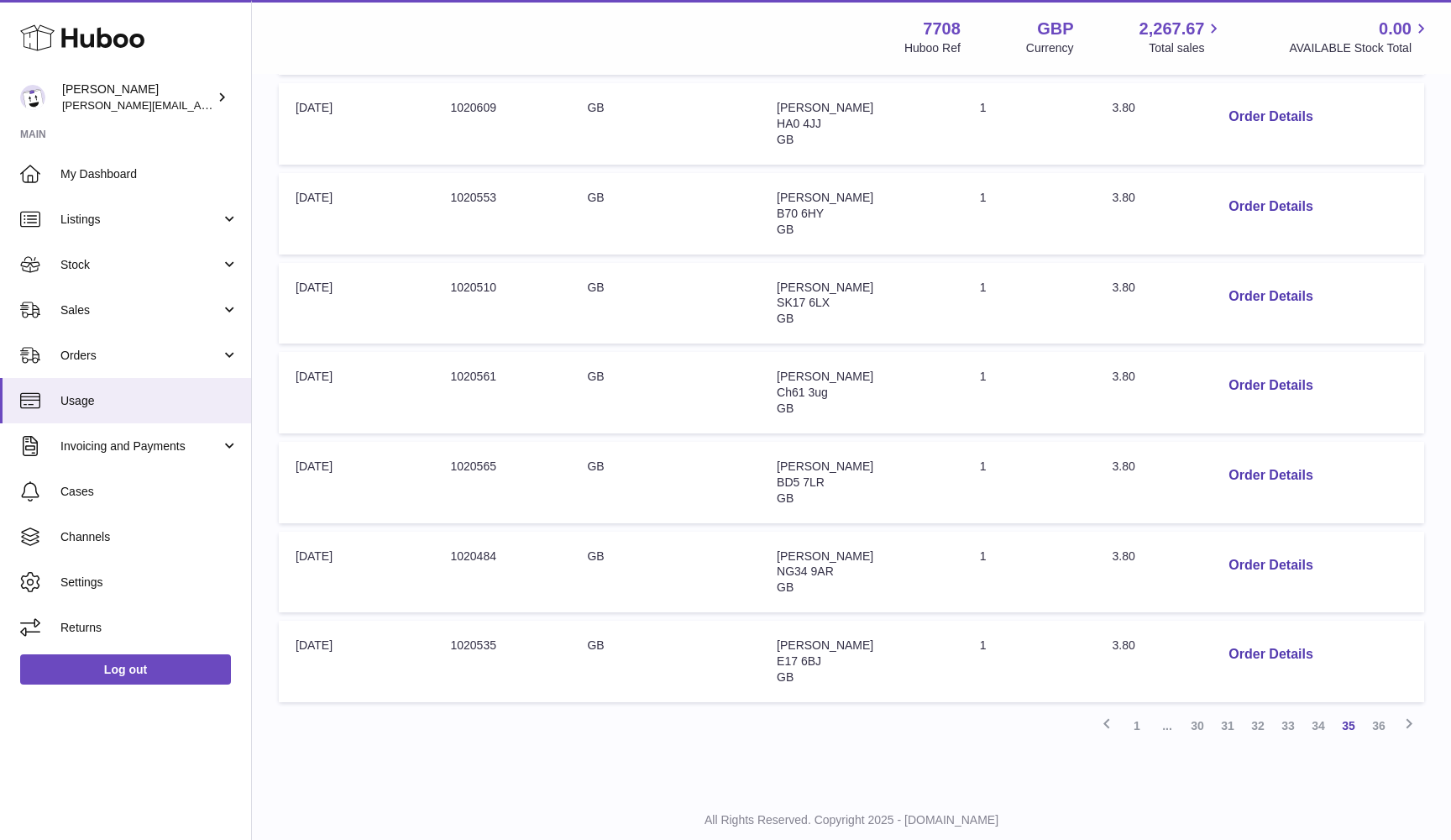
scroll to position [580, 0]
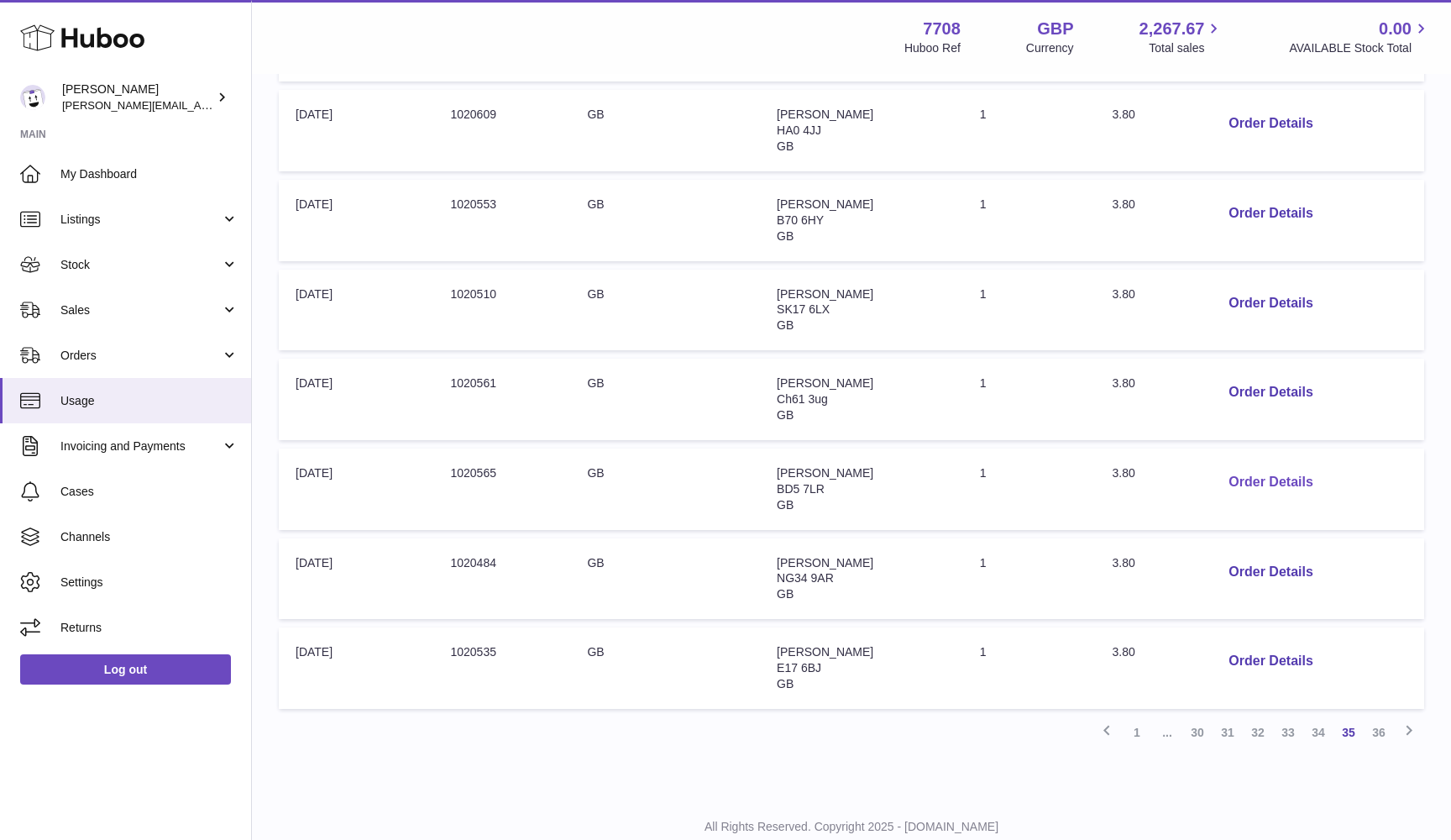
click at [1289, 465] on button "Order Details" at bounding box center [1270, 482] width 111 height 35
click at [1289, 450] on div at bounding box center [725, 420] width 1451 height 840
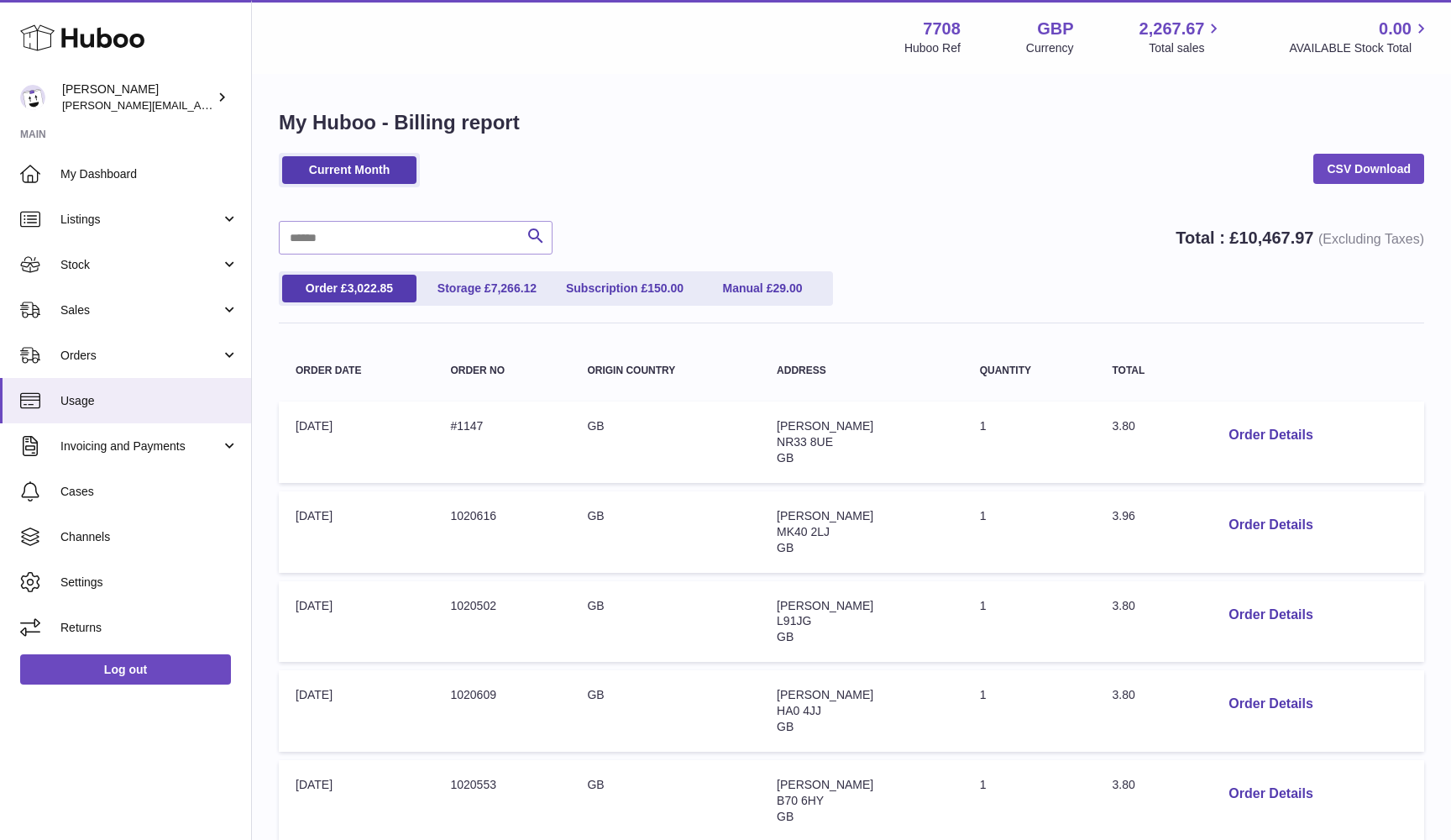
scroll to position [0, 0]
click at [89, 302] on span "Sales" at bounding box center [141, 310] width 161 height 16
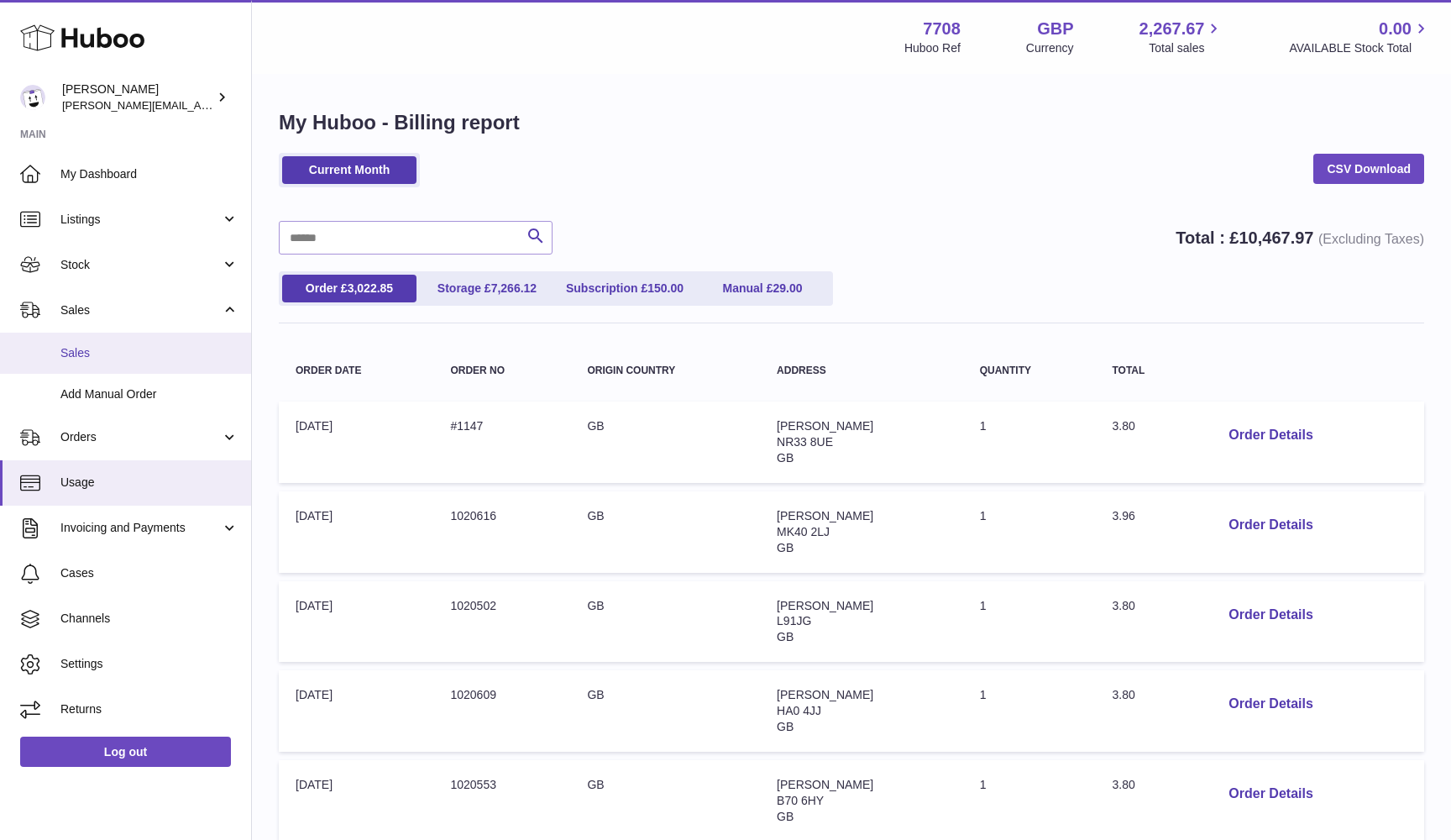
click at [77, 340] on link "Sales" at bounding box center [125, 353] width 251 height 41
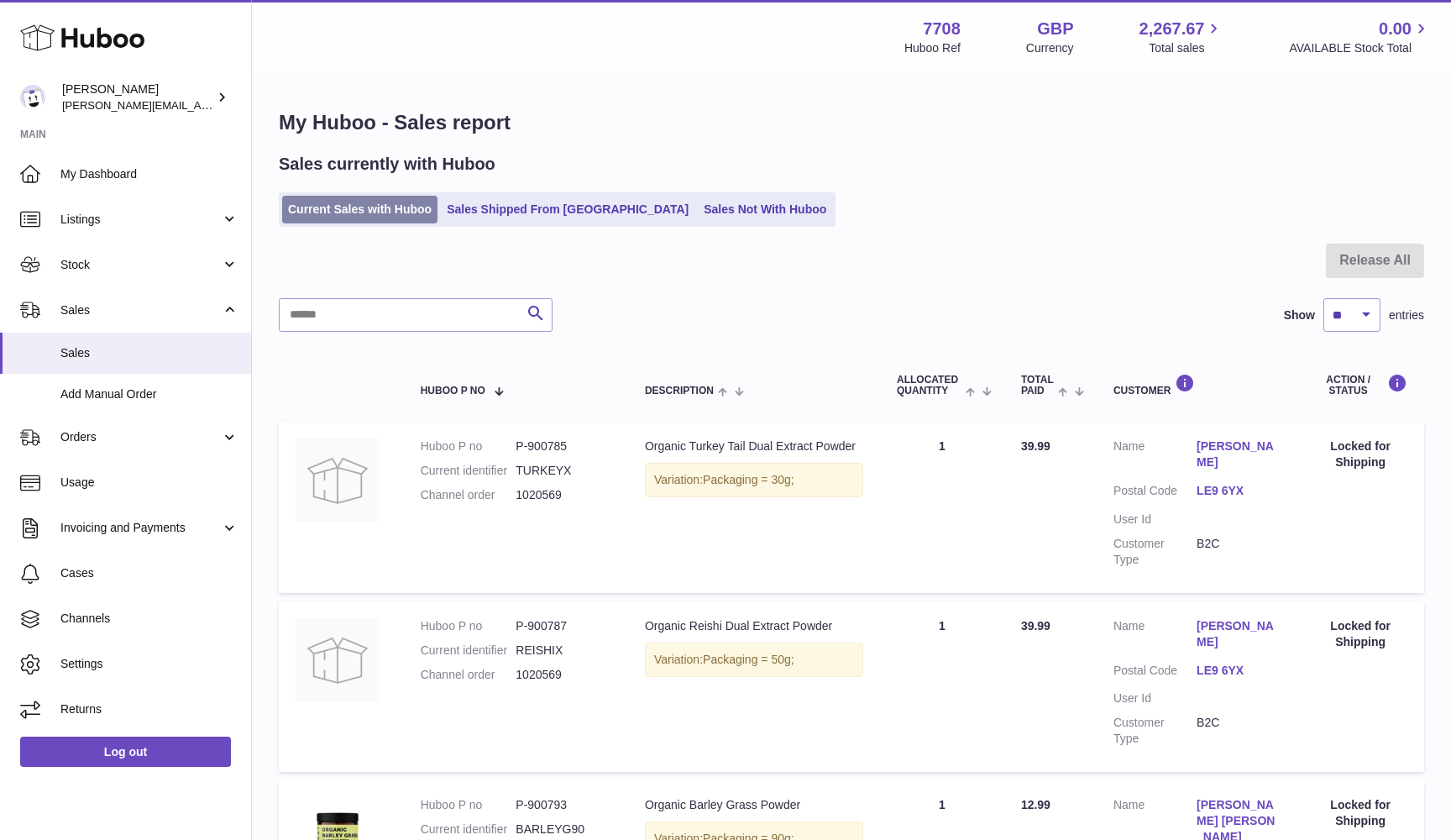
click at [311, 213] on link "Current Sales with Huboo" at bounding box center [360, 209] width 156 height 28
click at [449, 326] on input "text" at bounding box center [416, 315] width 274 height 34
type input "*****"
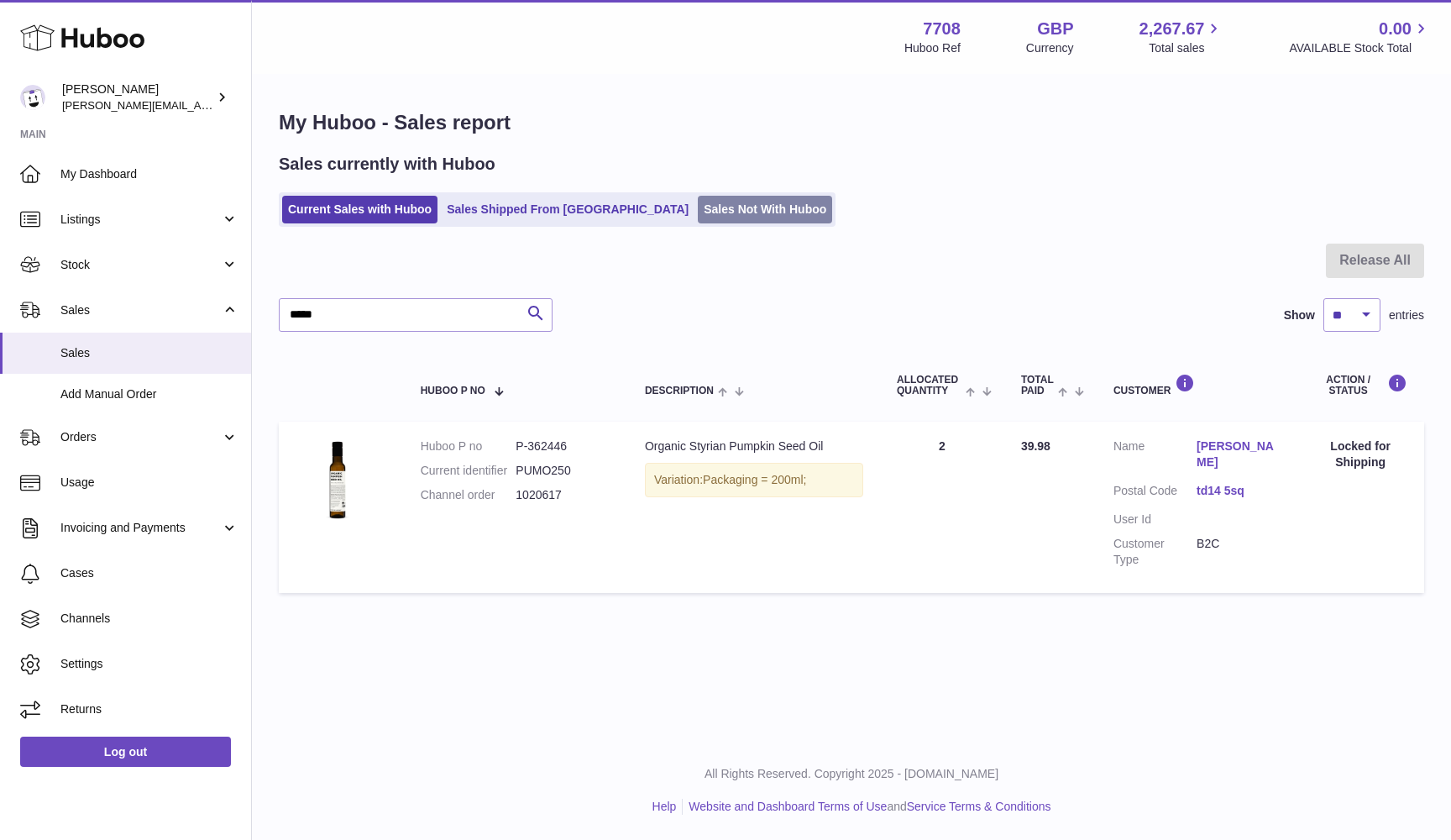
click at [697, 218] on link "Sales Not With Huboo" at bounding box center [764, 209] width 134 height 28
